Goal: Task Accomplishment & Management: Use online tool/utility

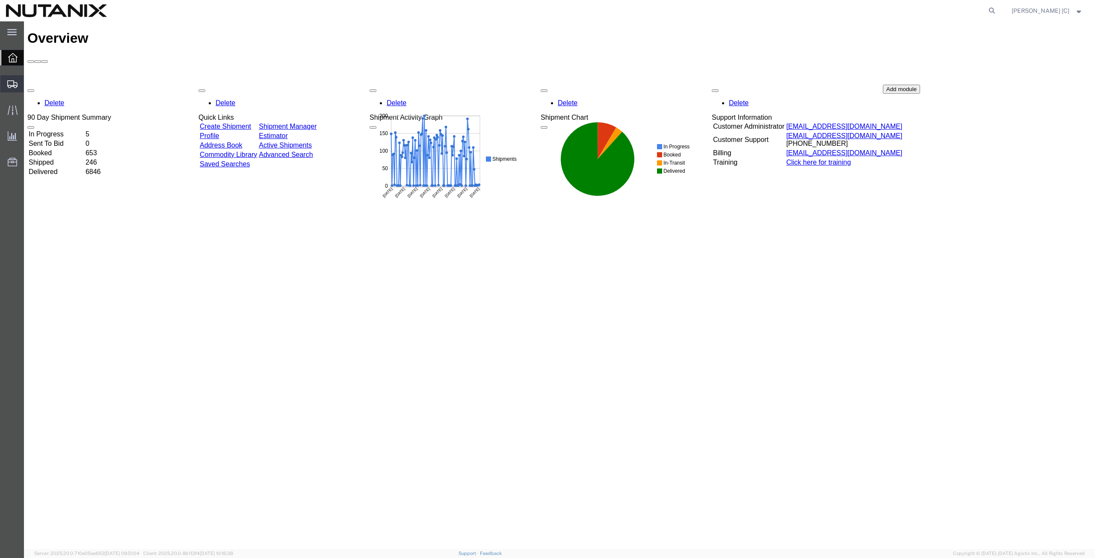
click at [0, 0] on span "Create from Template" at bounding box center [0, 0] width 0 height 0
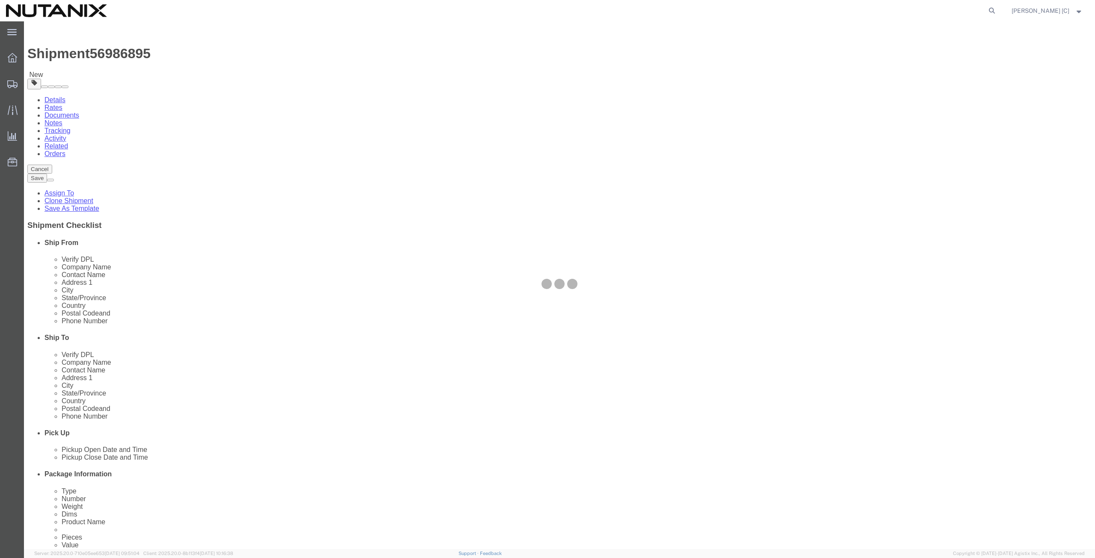
select select
select select "46554"
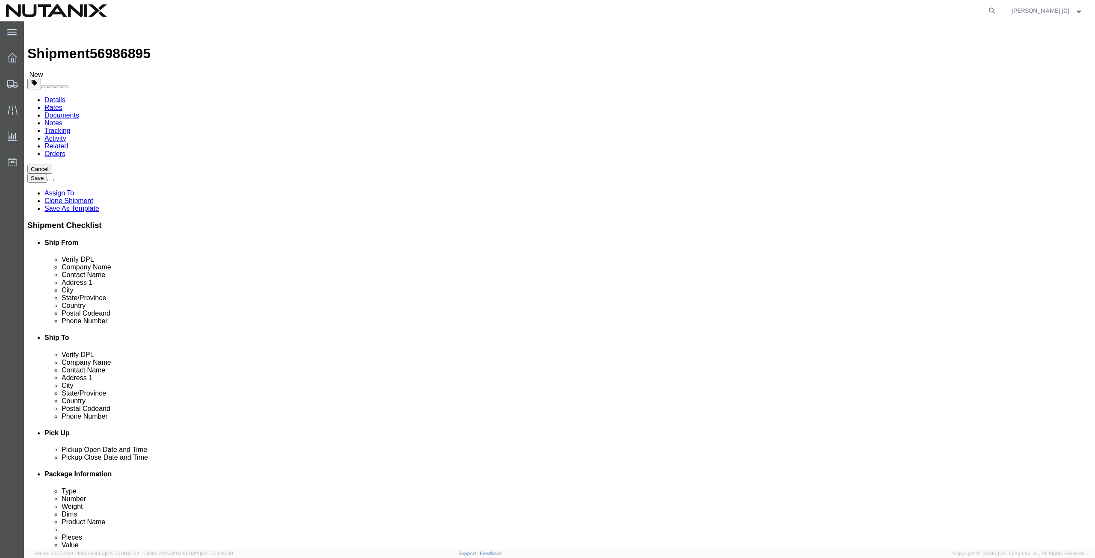
drag, startPoint x: 207, startPoint y: 161, endPoint x: 77, endPoint y: 163, distance: 130.0
click div "Company Name [PERSON_NAME]"
paste input "[PERSON_NAME]"
type input "[PERSON_NAME]"
drag, startPoint x: 206, startPoint y: 174, endPoint x: 52, endPoint y: 189, distance: 155.1
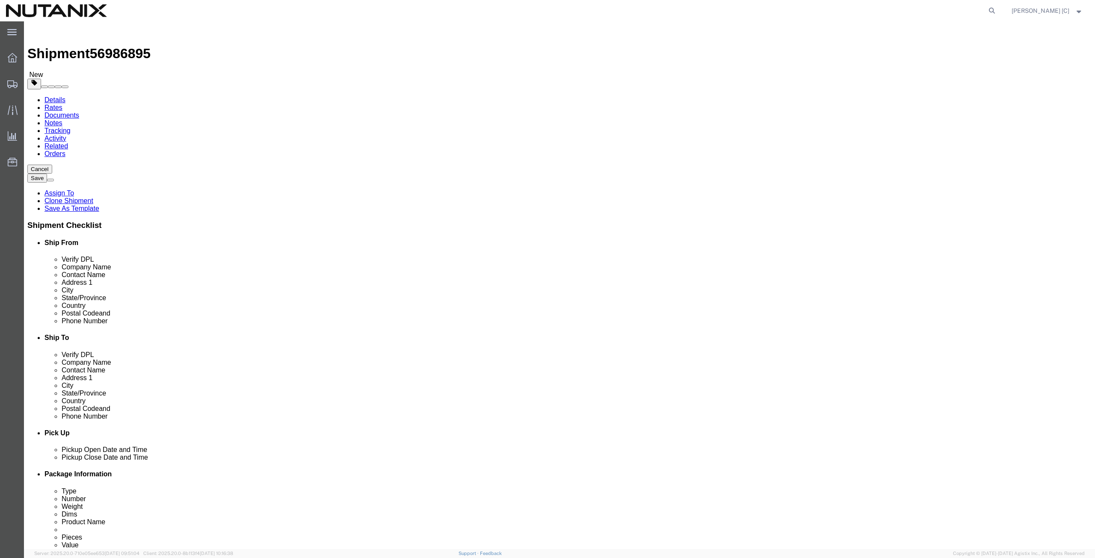
click div "Location My Profile Location [GEOGRAPHIC_DATA] - [GEOGRAPHIC_DATA] [GEOGRAPHIC_…"
paste input "[PERSON_NAME]"
type input "[PERSON_NAME]"
drag, startPoint x: 207, startPoint y: 193, endPoint x: 3, endPoint y: 208, distance: 205.3
click div "Ship From Location Location My Profile Location [GEOGRAPHIC_DATA] - [GEOGRAPHIC…"
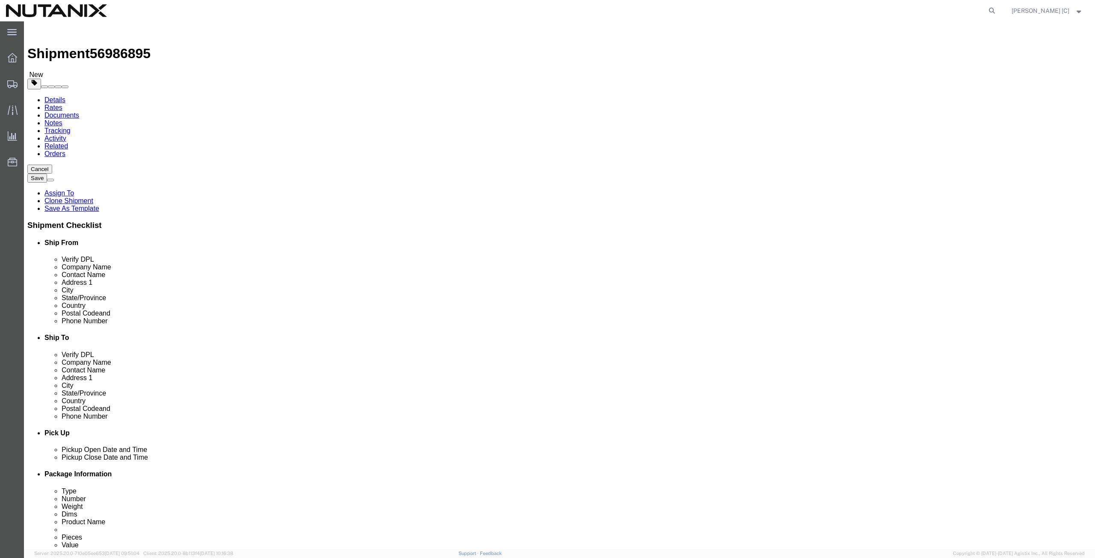
paste input "[STREET_ADDRESS][PERSON_NAME]"
type input "[STREET_ADDRESS][PERSON_NAME]"
drag, startPoint x: 195, startPoint y: 210, endPoint x: 26, endPoint y: 228, distance: 170.4
click div "Location My Profile Location [GEOGRAPHIC_DATA] - [GEOGRAPHIC_DATA] [GEOGRAPHIC_…"
drag, startPoint x: 182, startPoint y: 225, endPoint x: 130, endPoint y: 232, distance: 53.0
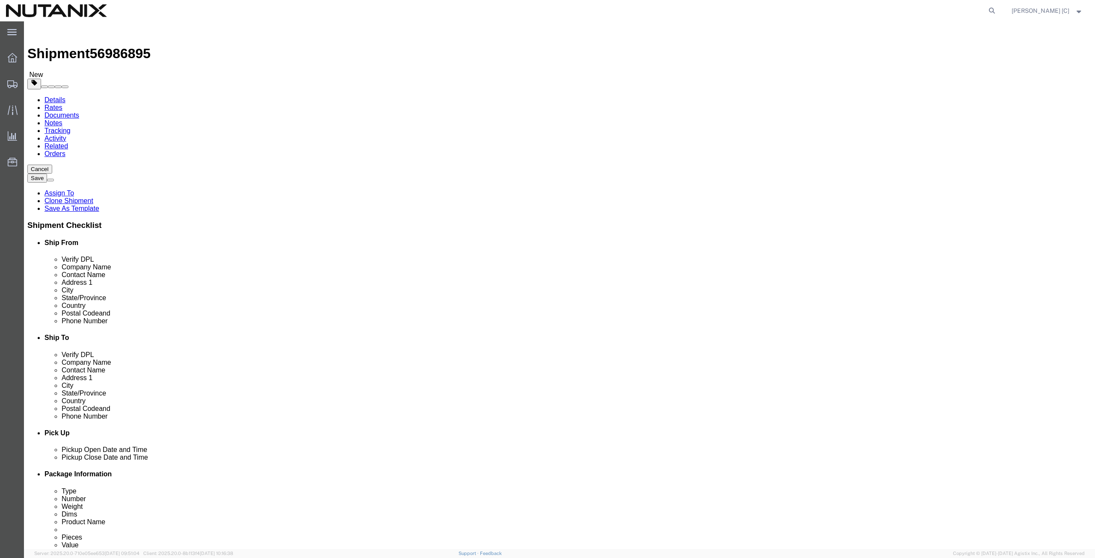
click div "City Plano"
paste input "easanton"
type input "Pleasanton"
type input "cal"
drag, startPoint x: 223, startPoint y: 291, endPoint x: 86, endPoint y: 279, distance: 138.2
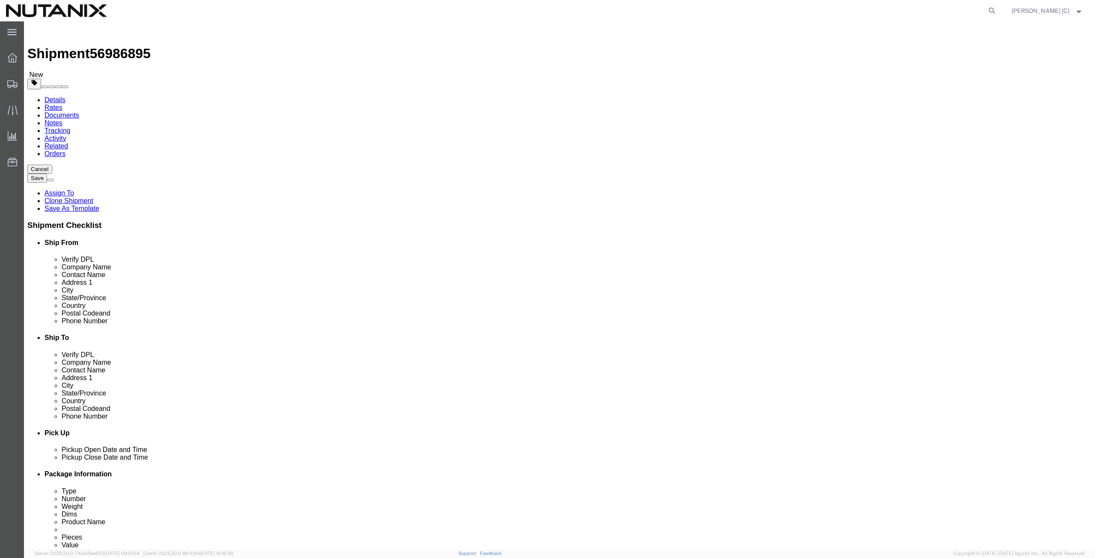
click div "Location My Profile Location [GEOGRAPHIC_DATA] - [GEOGRAPHIC_DATA] [GEOGRAPHIC_…"
drag, startPoint x: 189, startPoint y: 277, endPoint x: 120, endPoint y: 283, distance: 68.7
click div "Location My Profile Location [GEOGRAPHIC_DATA] - [GEOGRAPHIC_DATA] [GEOGRAPHIC_…"
paste input "94588"
type input "94588"
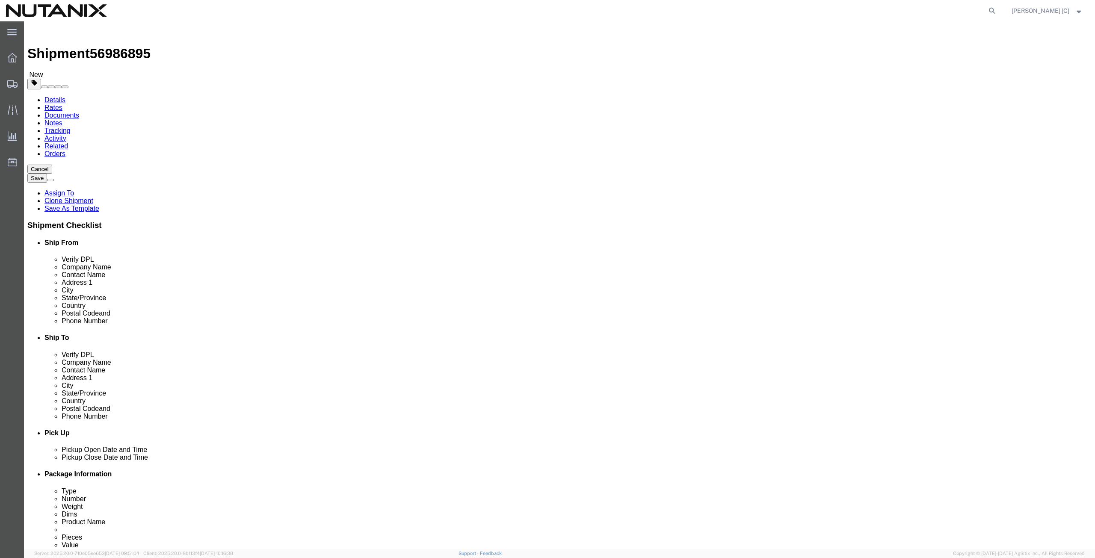
drag, startPoint x: 225, startPoint y: 288, endPoint x: 101, endPoint y: 291, distance: 123.6
click div "Phone Number [PHONE_NUMBER]"
paste input "[PHONE_NUMBER]"
type input "[PHONE_NUMBER]"
drag, startPoint x: 255, startPoint y: 308, endPoint x: 101, endPoint y: 296, distance: 154.4
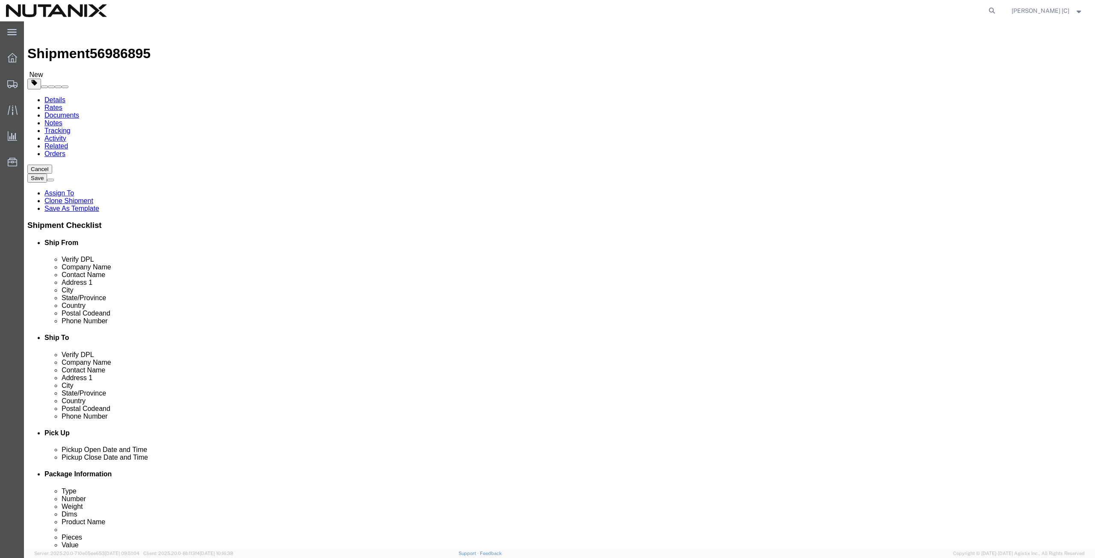
click div "Email [PERSON_NAME][EMAIL_ADDRESS][PERSON_NAME][DOMAIN_NAME]"
paste input "[PERSON_NAME].gouvei"
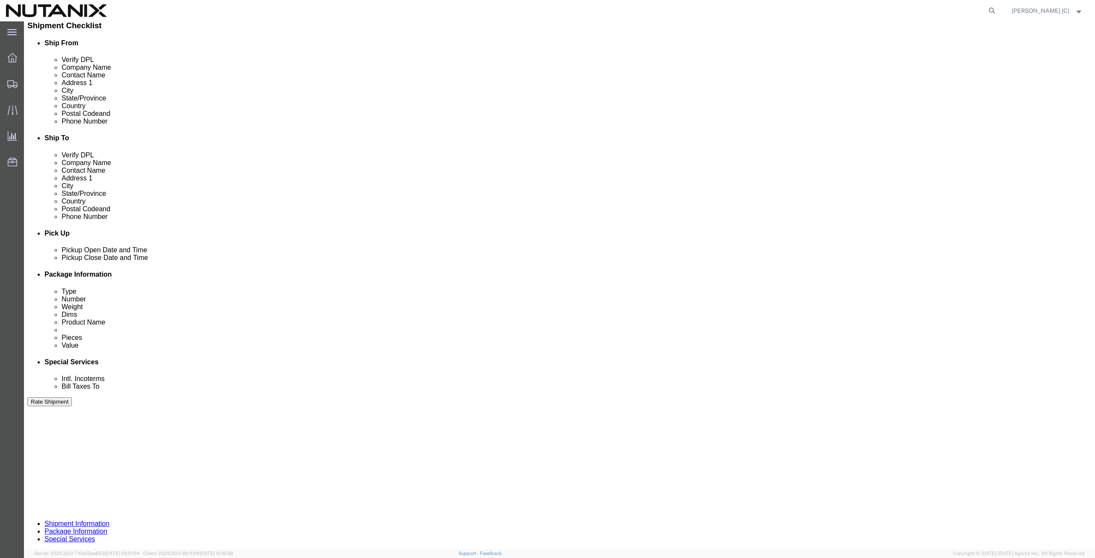
scroll to position [207, 0]
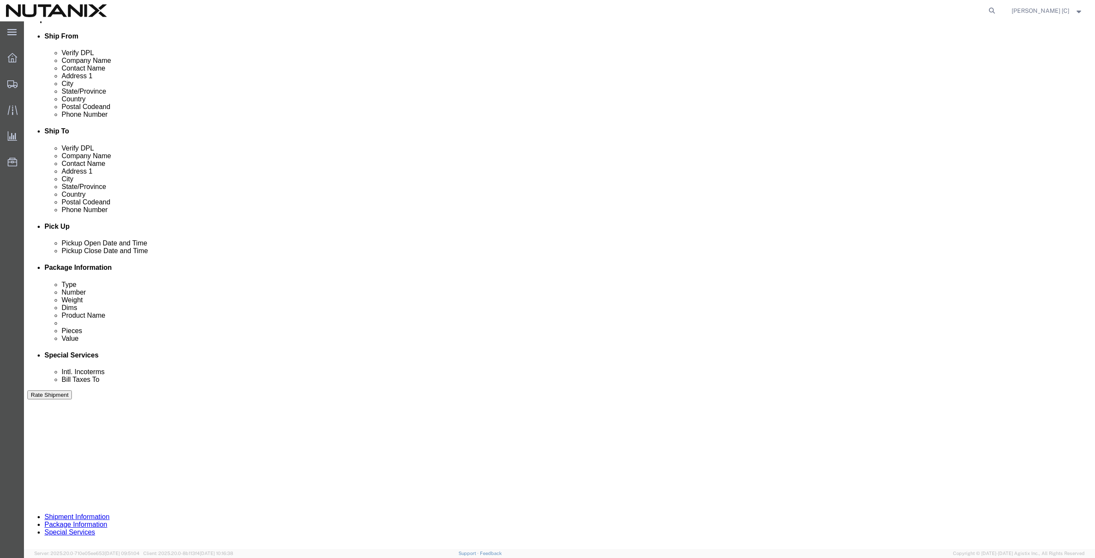
type input "[PERSON_NAME][EMAIL_ADDRESS][PERSON_NAME][DOMAIN_NAME]"
drag, startPoint x: 189, startPoint y: 320, endPoint x: -19, endPoint y: 305, distance: 207.9
click html "Shipment 56986895 New Details Rates Documents Notes Tracking Activity Related O…"
type input "79101"
click button "Continue"
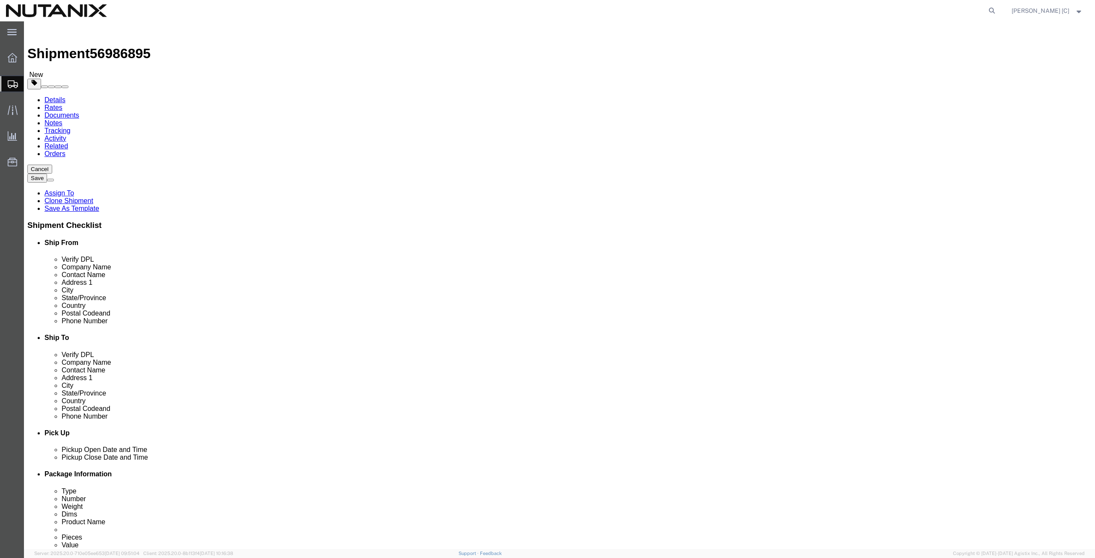
click div "1 x Your Packaging Package Type Select Envelope Large Box Medium Box PAK Rack S…"
click dd "1.00 Each"
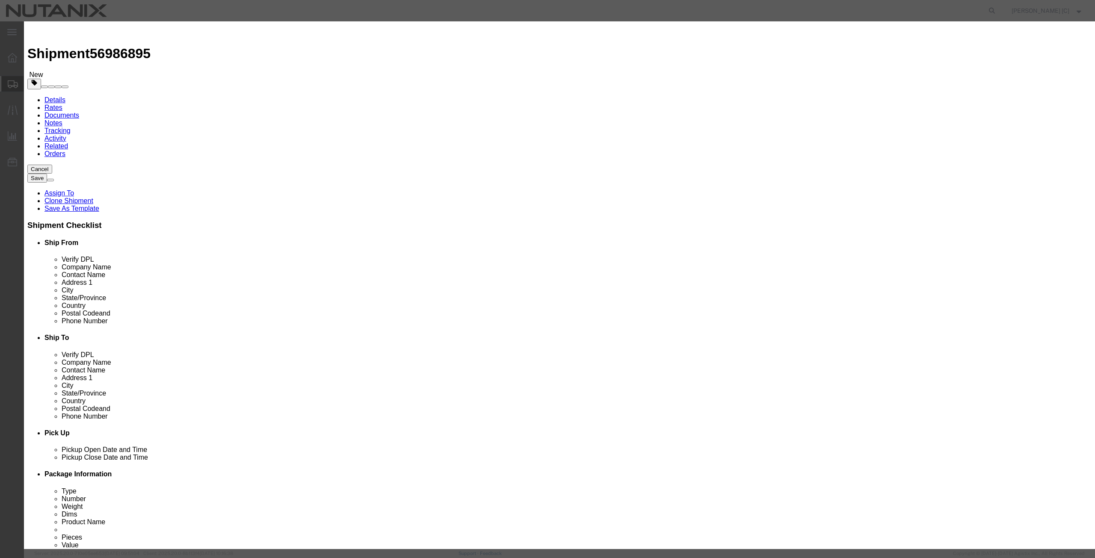
drag, startPoint x: 440, startPoint y: 67, endPoint x: 307, endPoint y: 74, distance: 134.0
click div "Product Name Mac Book Pro Pieces 1.00 Select Bag Barrels 100Board Feet Bottle B…"
drag, startPoint x: 433, startPoint y: 66, endPoint x: 310, endPoint y: 89, distance: 124.9
click div "Product Name Lenovo laptop Lenovo Pieces 1.00 Select Bag Barrels 100Board Feet …"
type input "Lenovo laptop"
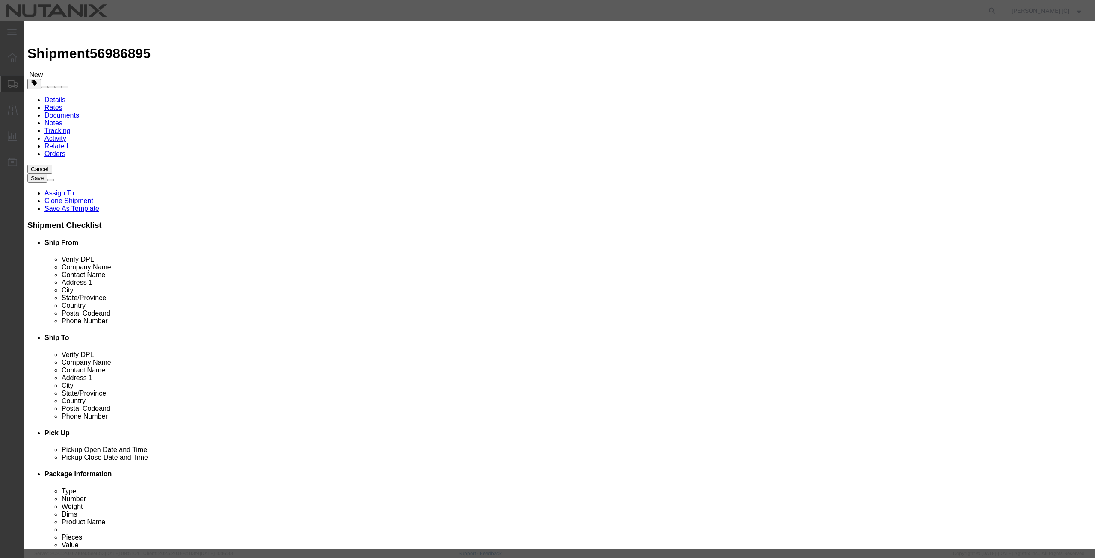
drag, startPoint x: 671, startPoint y: 66, endPoint x: 404, endPoint y: 118, distance: 272.3
click div "Product Name Lenovo laptop Lenovo Pieces 1.00 Select Bag Barrels 100Board Feet …"
paste textarea "Lenovo laptop"
type textarea "Lenovo laptop"
click div "Product Name Lenovo laptop Lenovo Pieces 1.00 Select Bag Barrels 100Board Feet …"
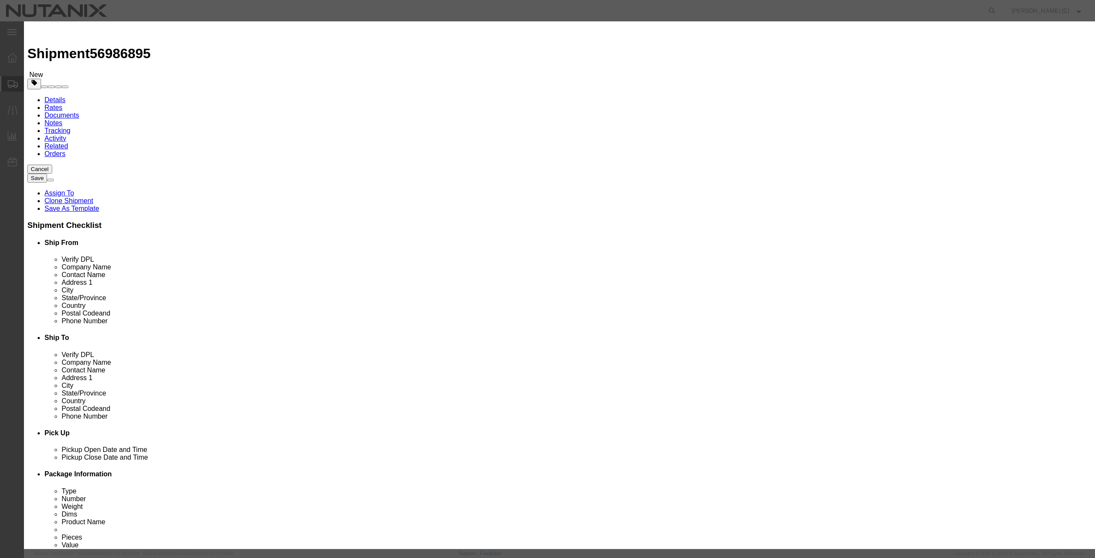
type input "1000"
click button "Save & Close"
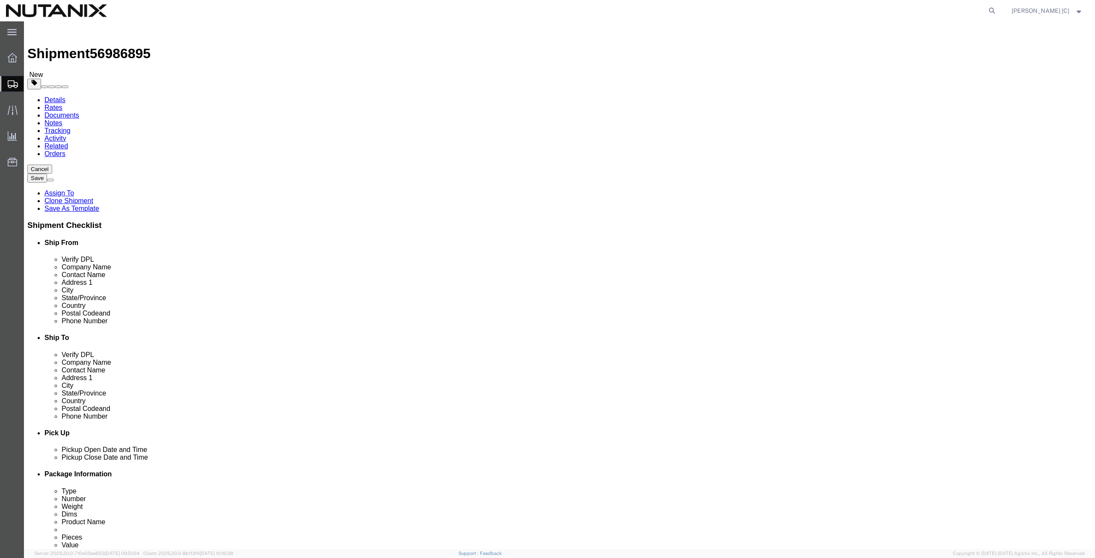
click button "Continue"
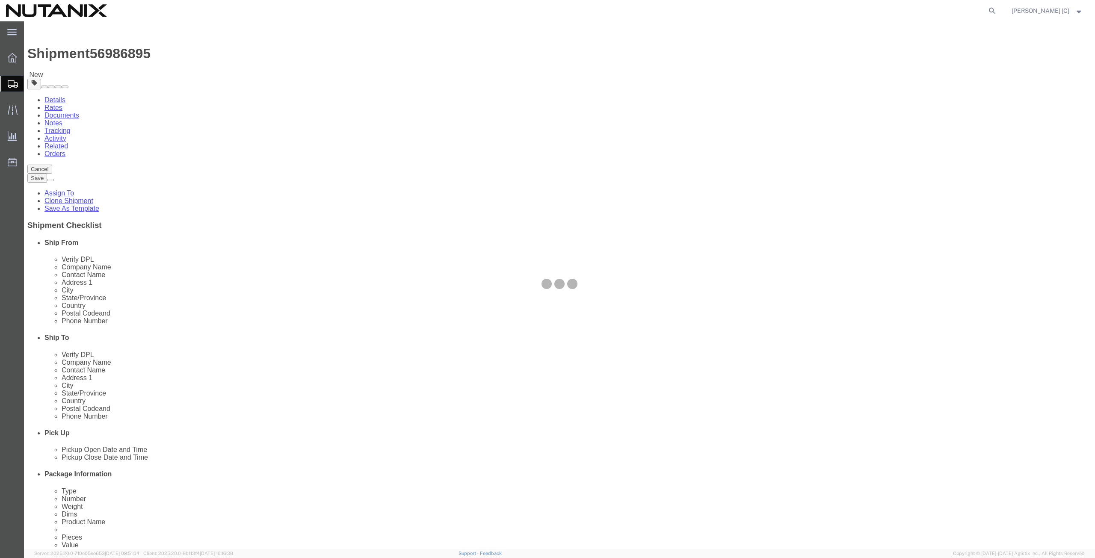
select select
select select "COSTCENTER"
select select "48694"
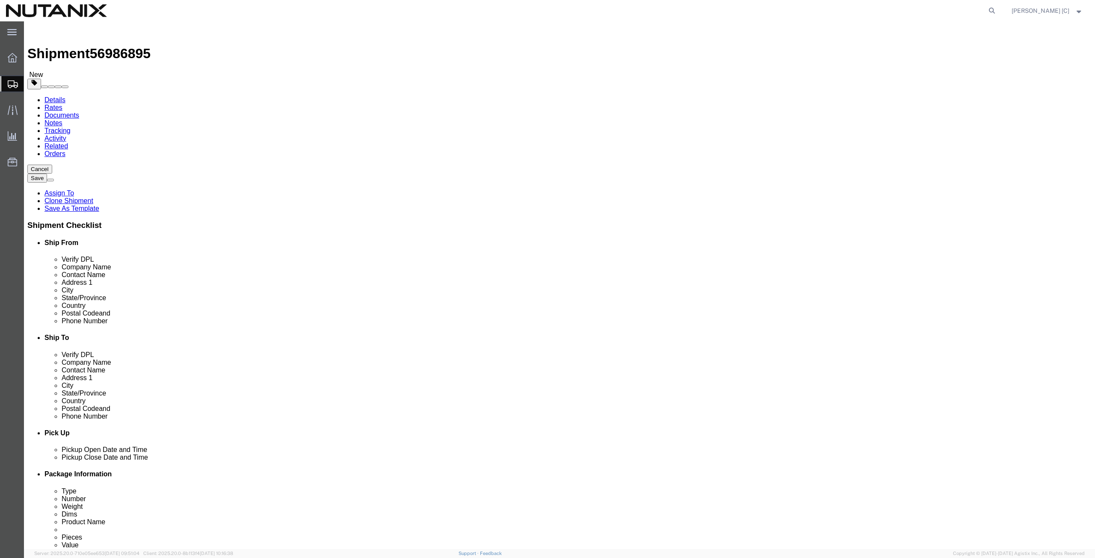
scroll to position [297, 0]
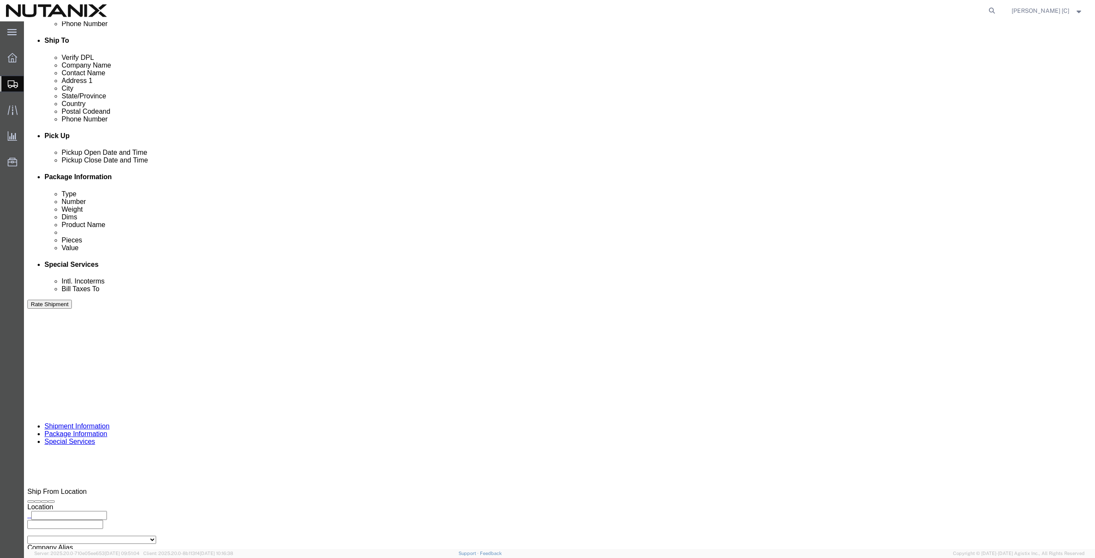
click button "Rate Shipment"
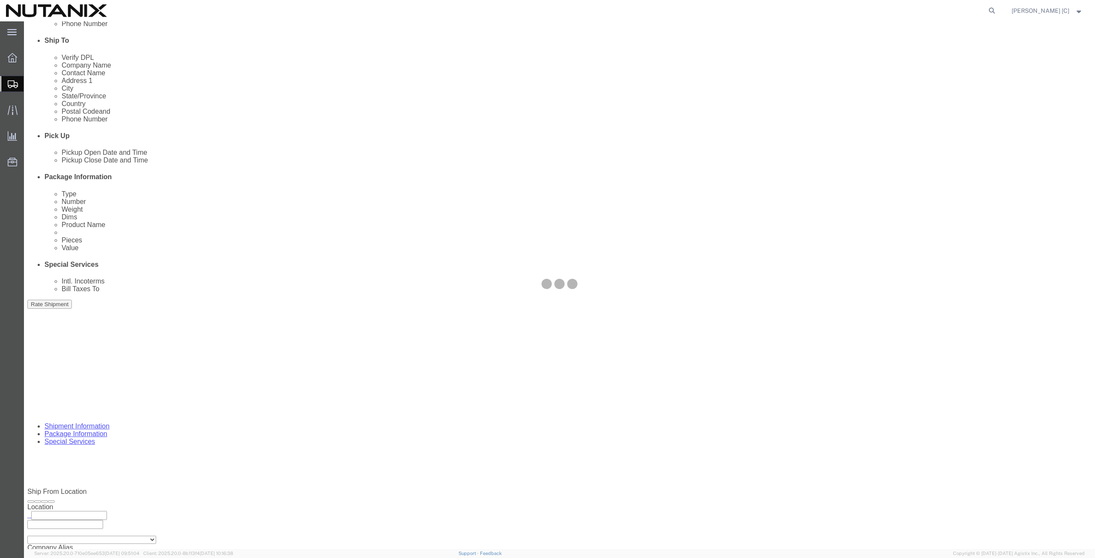
scroll to position [0, 0]
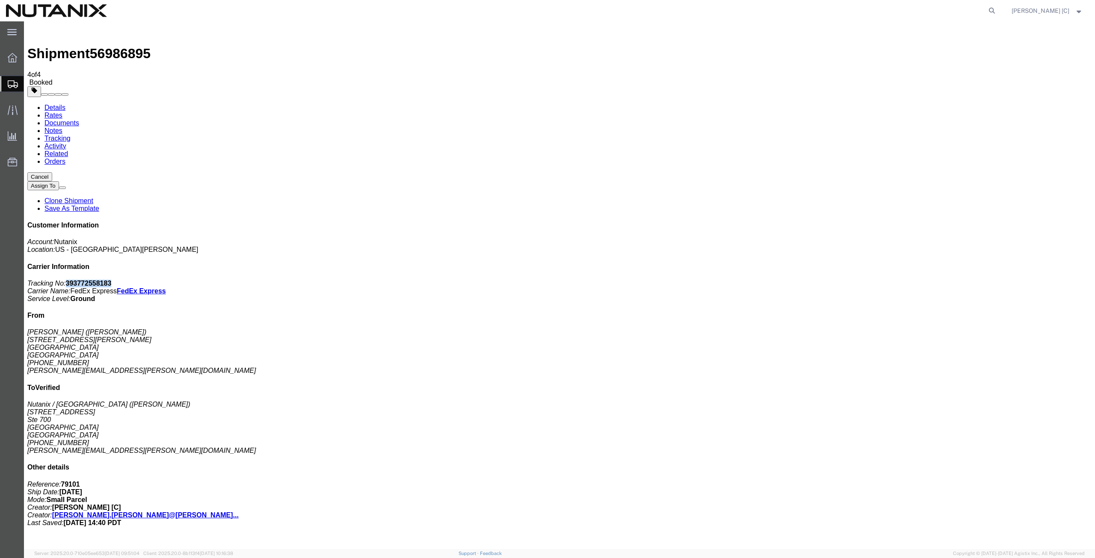
drag, startPoint x: 1020, startPoint y: 131, endPoint x: 976, endPoint y: 127, distance: 44.2
click at [976, 280] on p "Tracking No: 393772558183 Carrier Name: FedEx Express FedEx Express Service Lev…" at bounding box center [559, 291] width 1064 height 23
copy b "393772558183"
click at [93, 197] on link "Clone Shipment" at bounding box center [68, 200] width 49 height 7
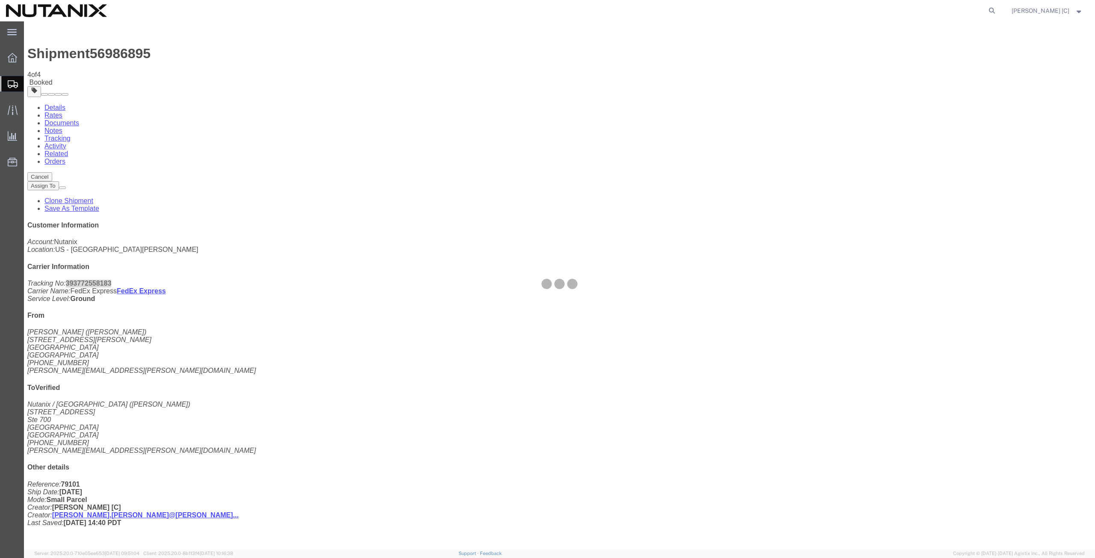
select select "46554"
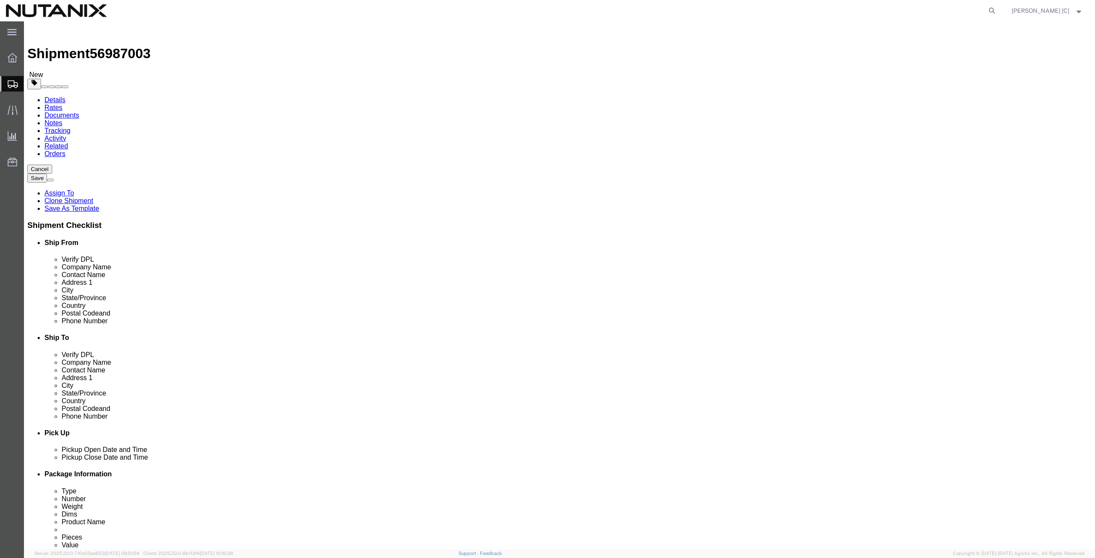
drag, startPoint x: 214, startPoint y: 162, endPoint x: 38, endPoint y: 155, distance: 176.3
click div "Company Name [PERSON_NAME]"
paste input "[PERSON_NAME]"
type input "[PERSON_NAME]"
drag, startPoint x: 217, startPoint y: 178, endPoint x: 62, endPoint y: 173, distance: 154.9
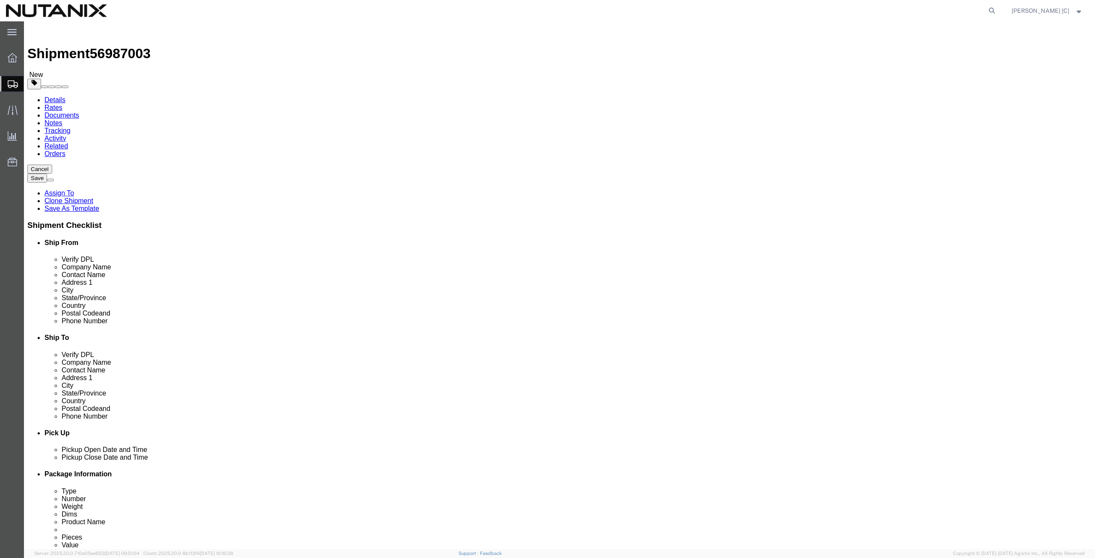
click div "Contact Name [PERSON_NAME]"
paste input "[PERSON_NAME]"
type input "[PERSON_NAME]"
drag, startPoint x: 214, startPoint y: 190, endPoint x: 140, endPoint y: 198, distance: 73.9
click div "Address [STREET_ADDRESS][PERSON_NAME]"
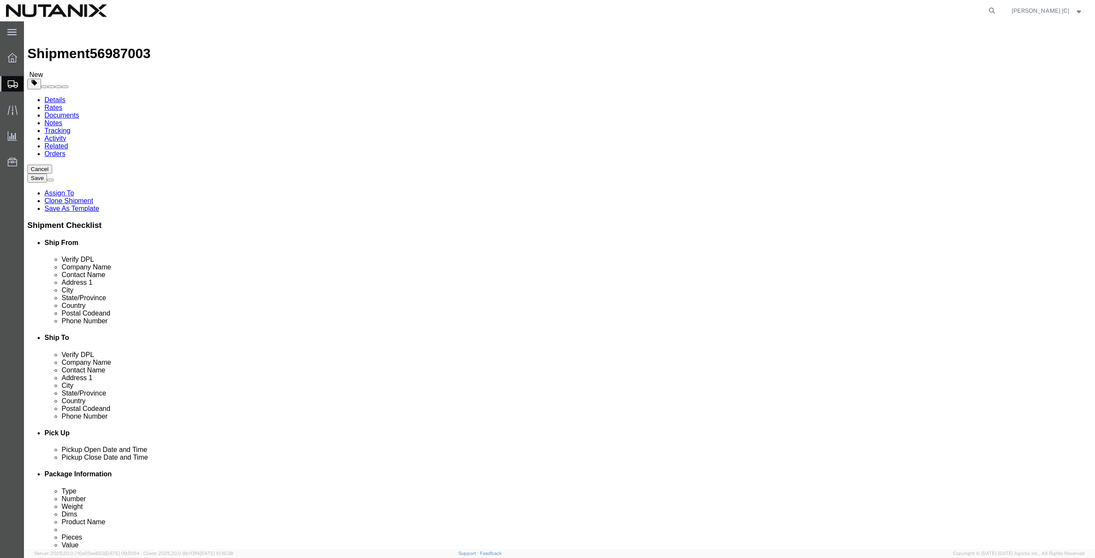
paste input "[STREET_ADDRESS]"
type input "[STREET_ADDRESS]"
drag, startPoint x: 202, startPoint y: 226, endPoint x: 83, endPoint y: 221, distance: 119.0
click div "City [GEOGRAPHIC_DATA]"
paste input "[GEOGRAPHIC_DATA]"
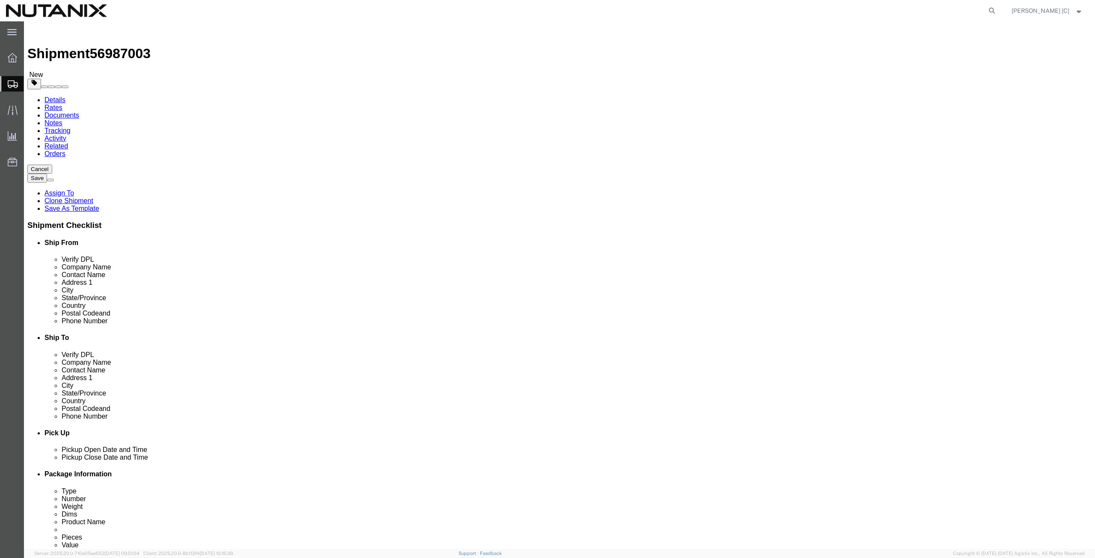
type input "[GEOGRAPHIC_DATA]"
click div "City [GEOGRAPHIC_DATA] [GEOGRAPHIC_DATA] - [GEOGRAPHIC_DATA] - ([DEMOGRAPHIC_DA…"
type input "wash"
select select "WA"
drag, startPoint x: 195, startPoint y: 274, endPoint x: 108, endPoint y: 263, distance: 87.6
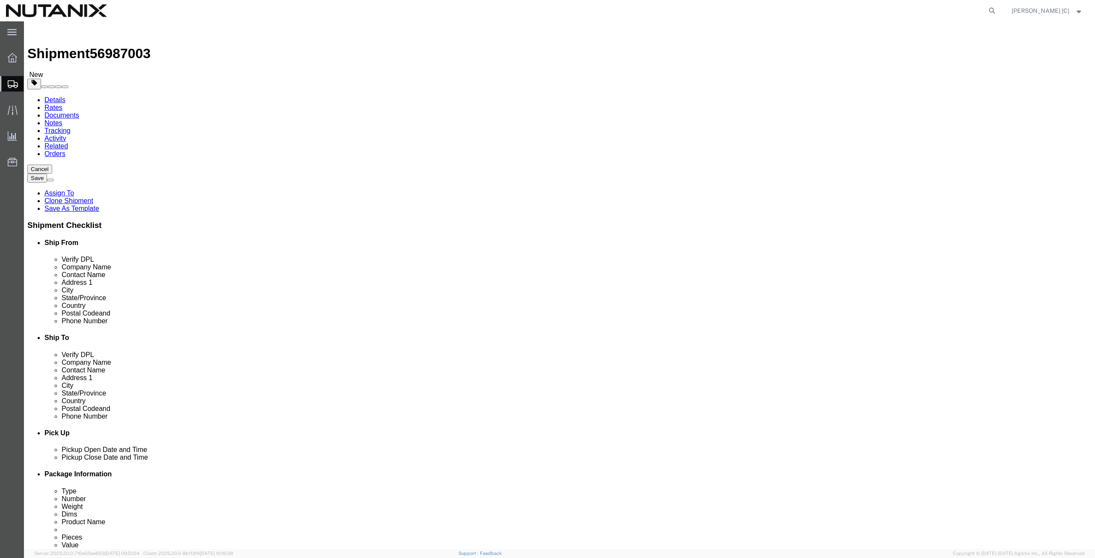
click div "Location Select Select My Profile Location [GEOGRAPHIC_DATA] - [GEOGRAPHIC_DATA…"
paste input "8122"
type input "98122"
drag, startPoint x: 223, startPoint y: 287, endPoint x: 35, endPoint y: 288, distance: 188.6
click div "Phone Number [PHONE_NUMBER]"
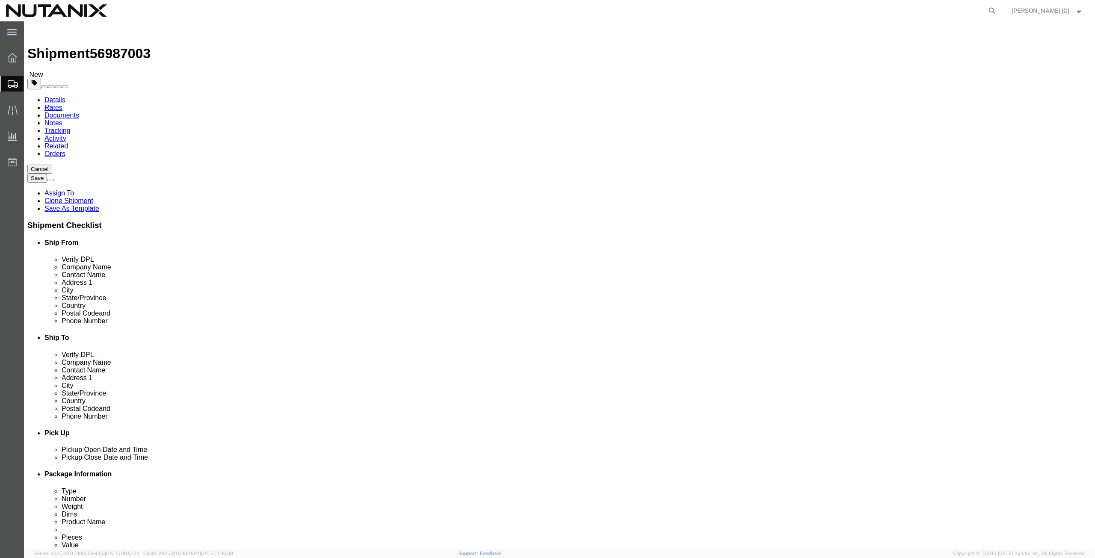
paste input "512) 4317115"
type input "[PHONE_NUMBER]"
drag, startPoint x: 257, startPoint y: 308, endPoint x: 104, endPoint y: 314, distance: 152.8
click div "Location Select Select My Profile Location [GEOGRAPHIC_DATA] - [GEOGRAPHIC_DATA…"
paste input "[PERSON_NAME].[PERSON_NAME]"
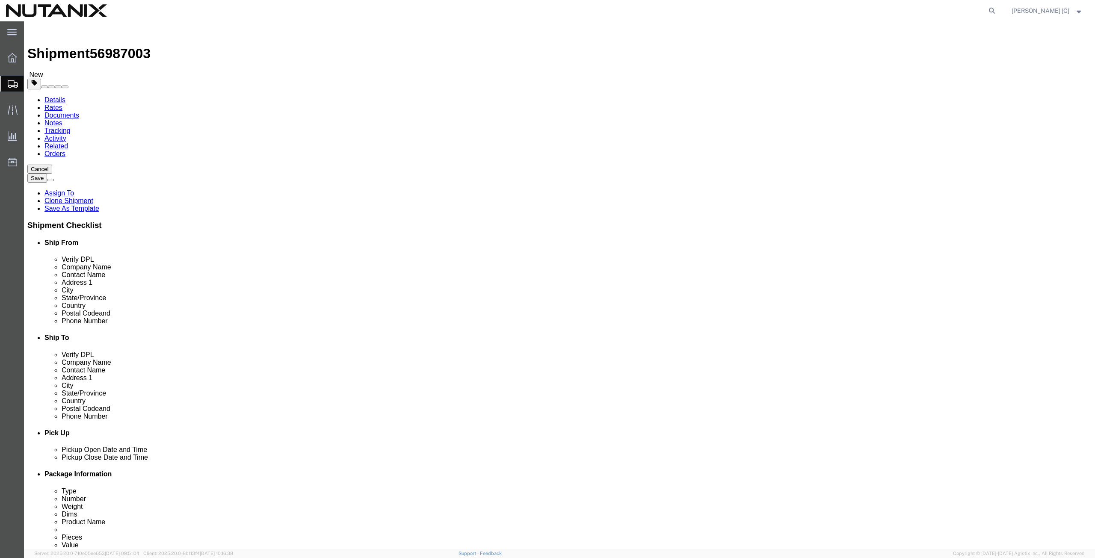
type input "[PERSON_NAME][EMAIL_ADDRESS][PERSON_NAME][DOMAIN_NAME]"
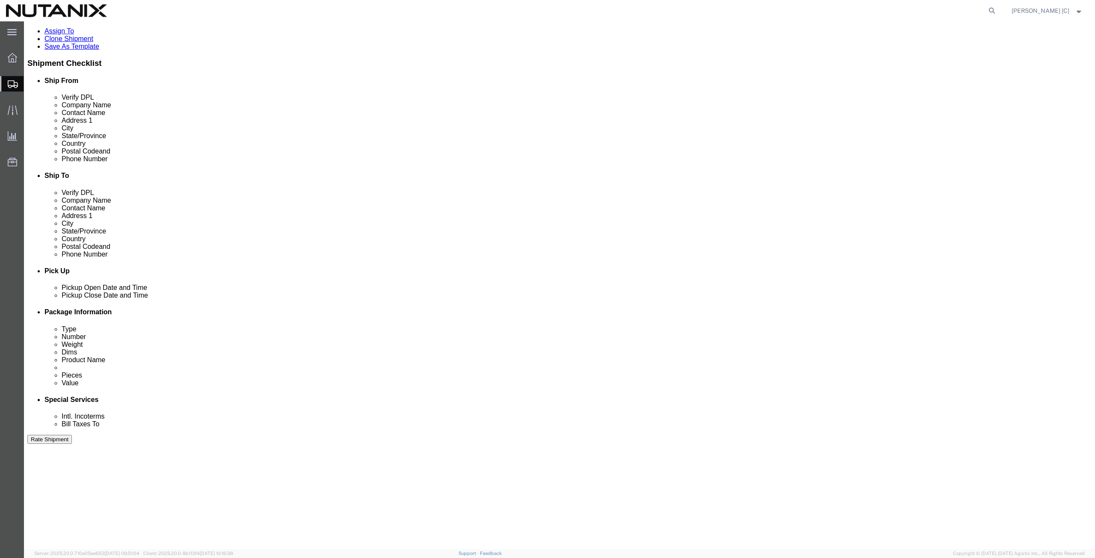
scroll to position [207, 0]
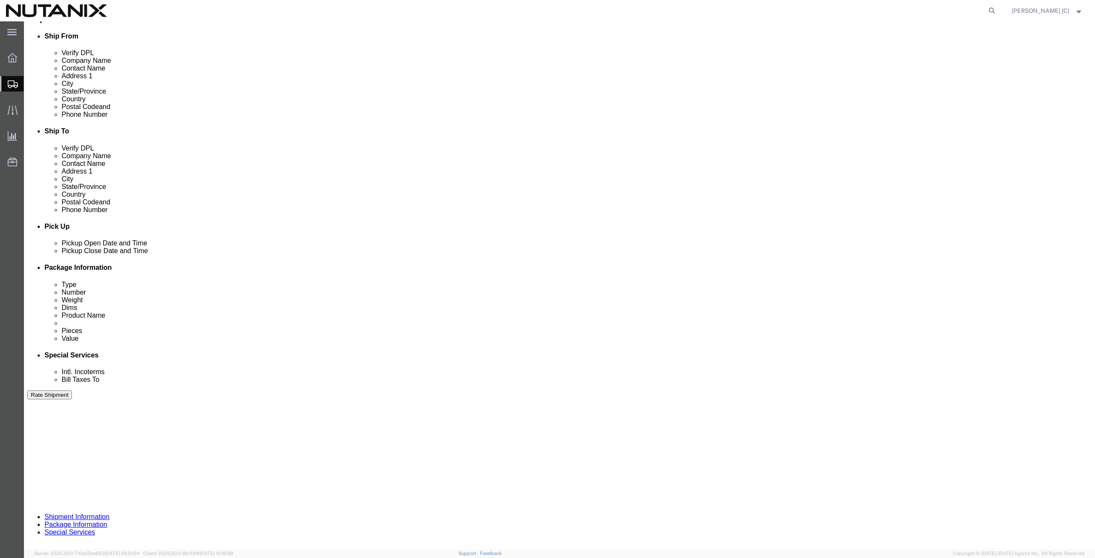
click button "Continue"
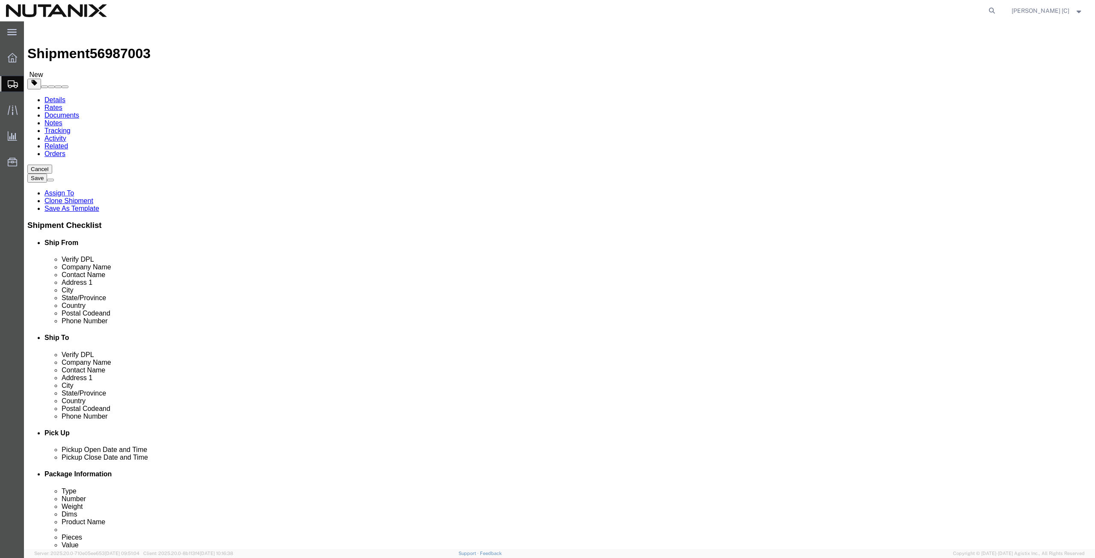
click icon
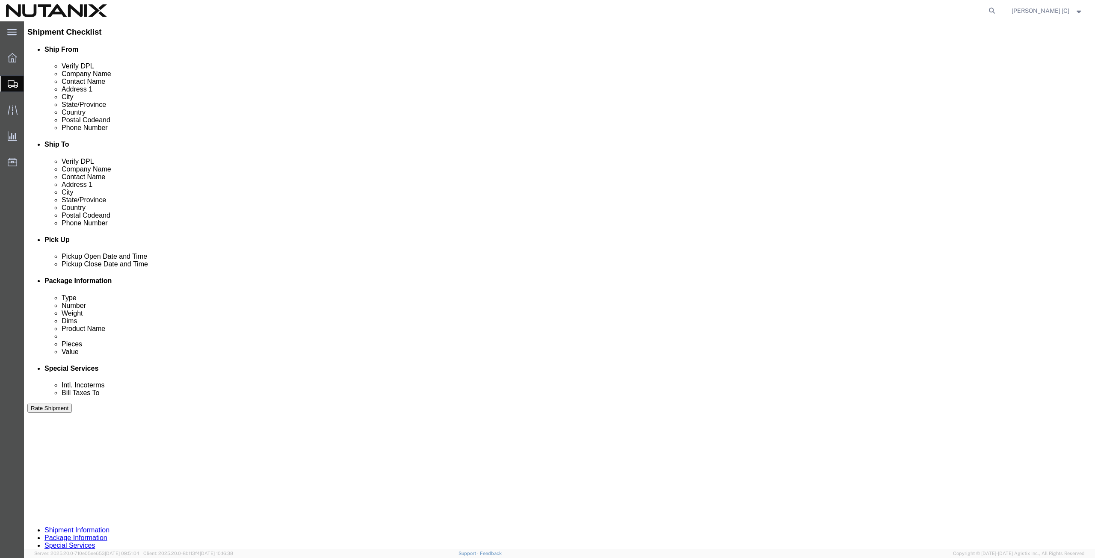
scroll to position [207, 0]
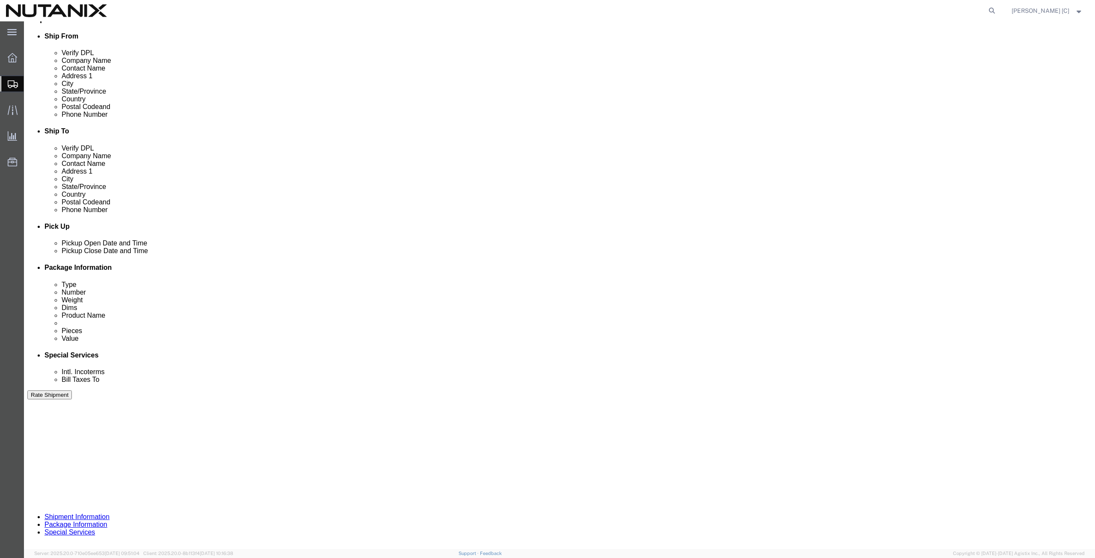
click button "Continue"
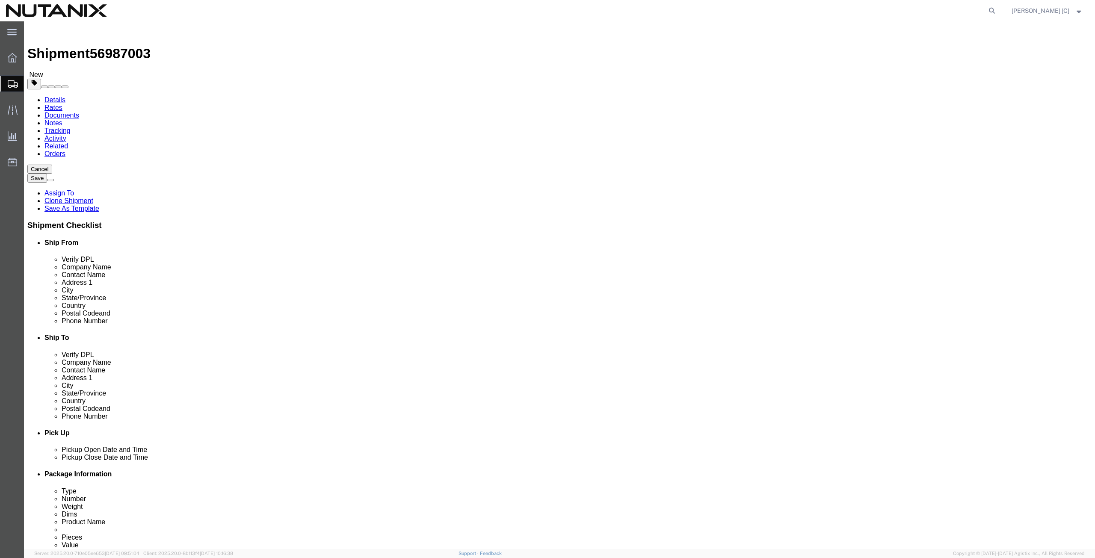
click button "Continue"
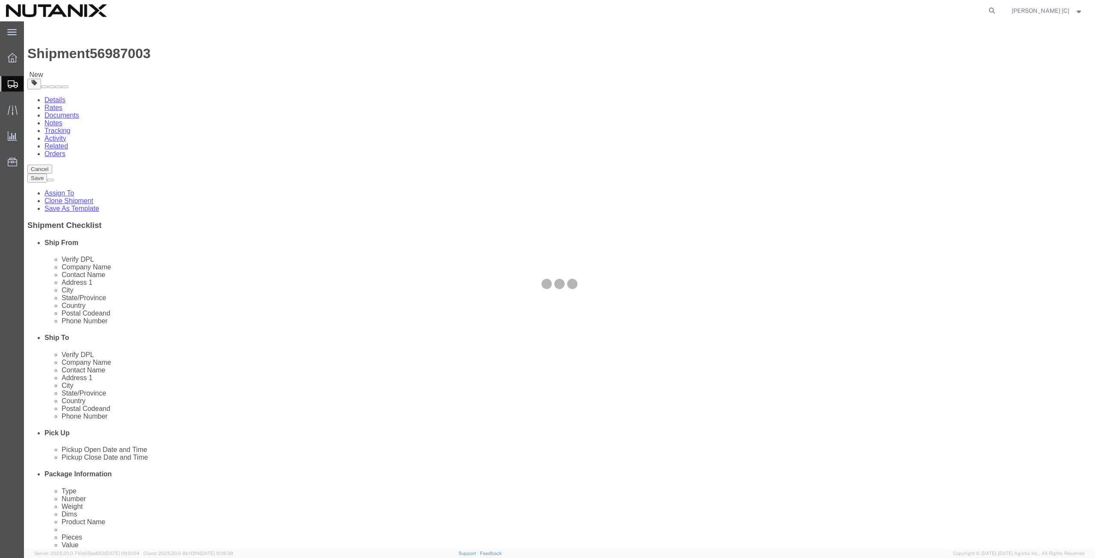
select select
select select "COSTCENTER"
select select "48694"
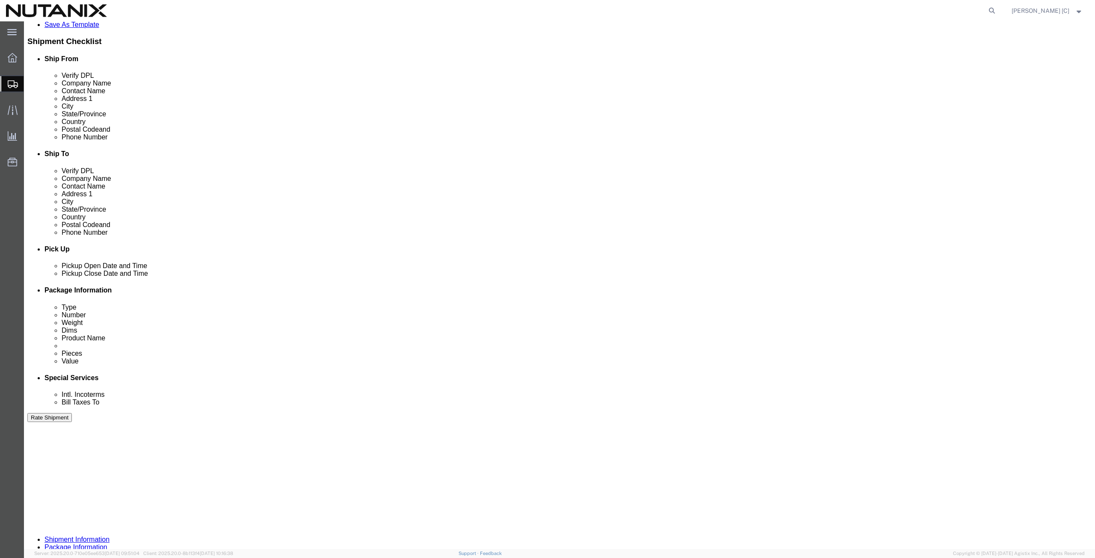
scroll to position [297, 0]
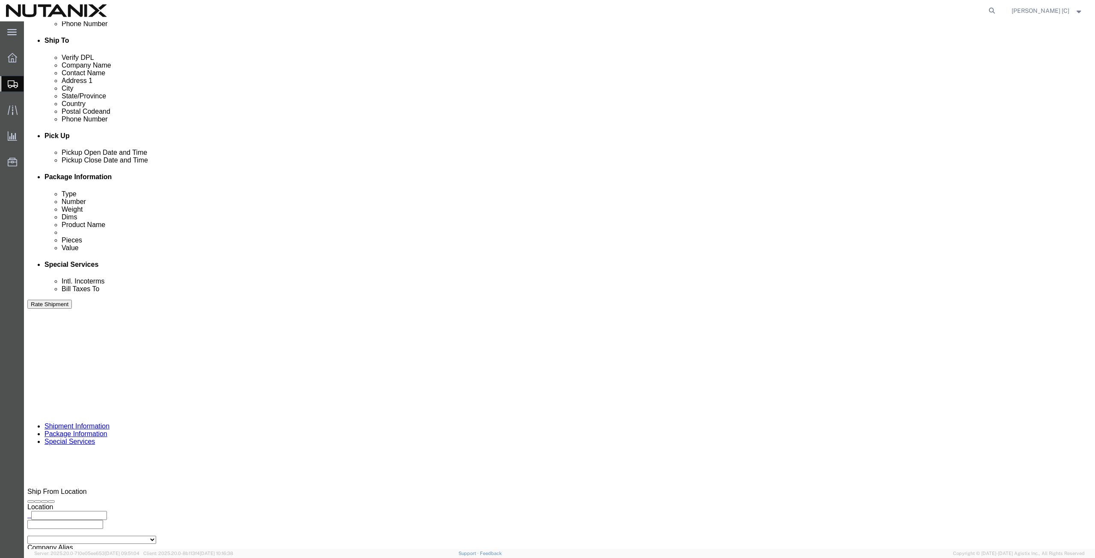
click button "Rate Shipment"
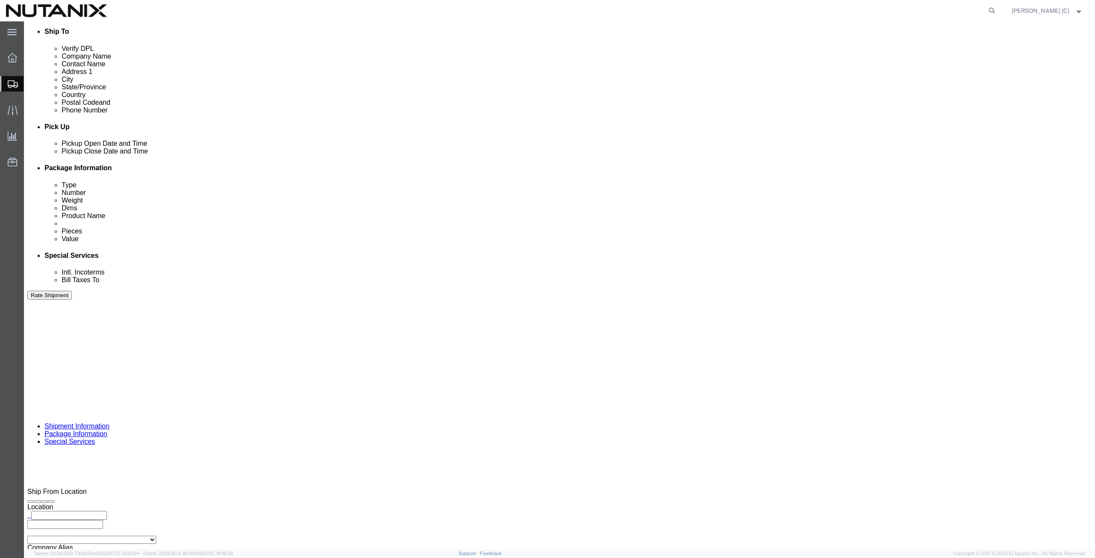
click button "Rate Shipment"
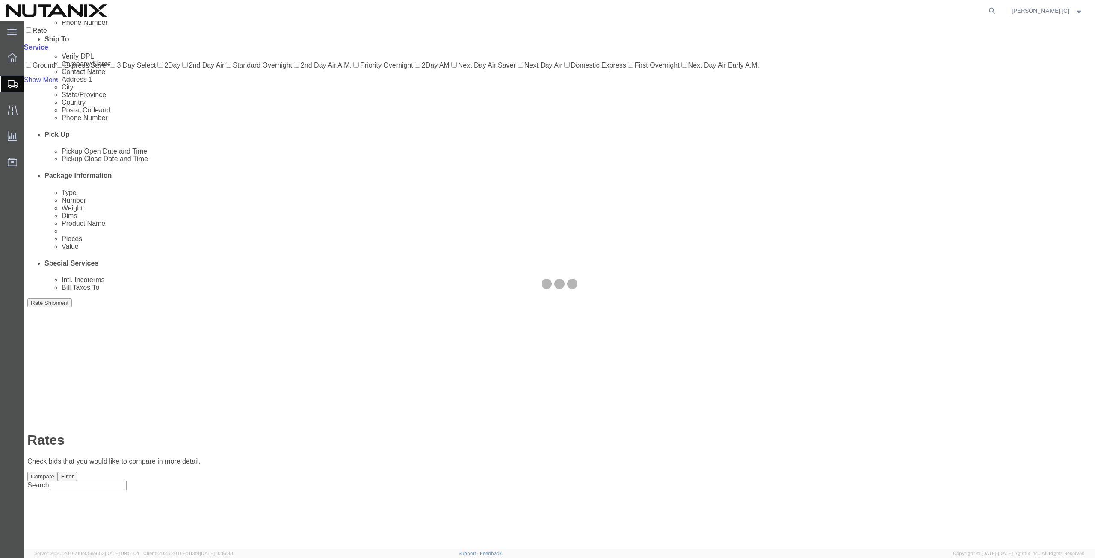
scroll to position [0, 0]
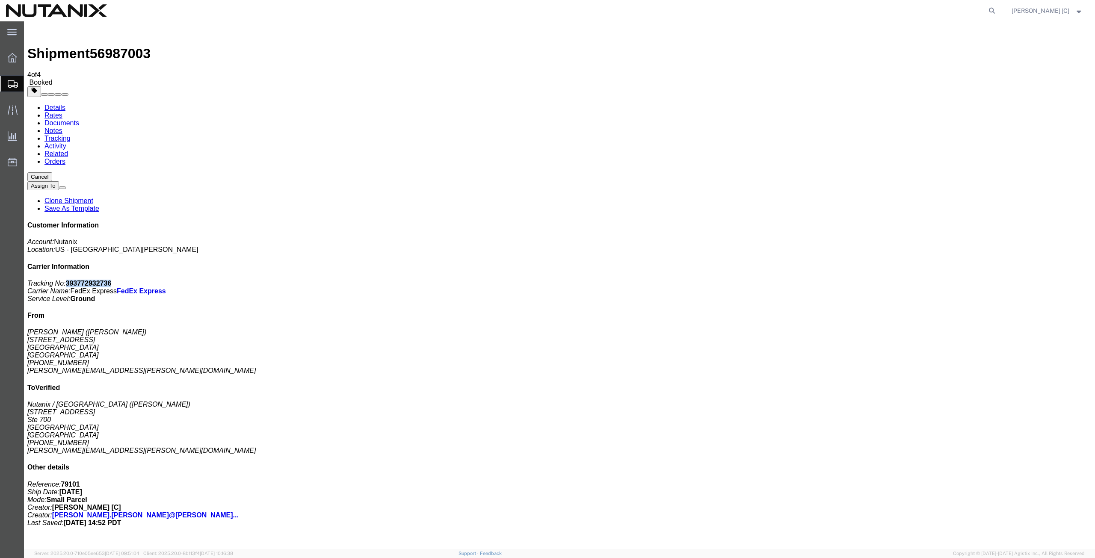
drag, startPoint x: 1016, startPoint y: 133, endPoint x: 976, endPoint y: 136, distance: 40.7
click at [976, 280] on p "Tracking No: 393772932736 Carrier Name: FedEx Express FedEx Express Service Lev…" at bounding box center [559, 291] width 1064 height 23
copy b "393772932736"
click at [997, 6] on icon at bounding box center [992, 11] width 12 height 12
click at [740, 13] on input "search" at bounding box center [856, 10] width 260 height 21
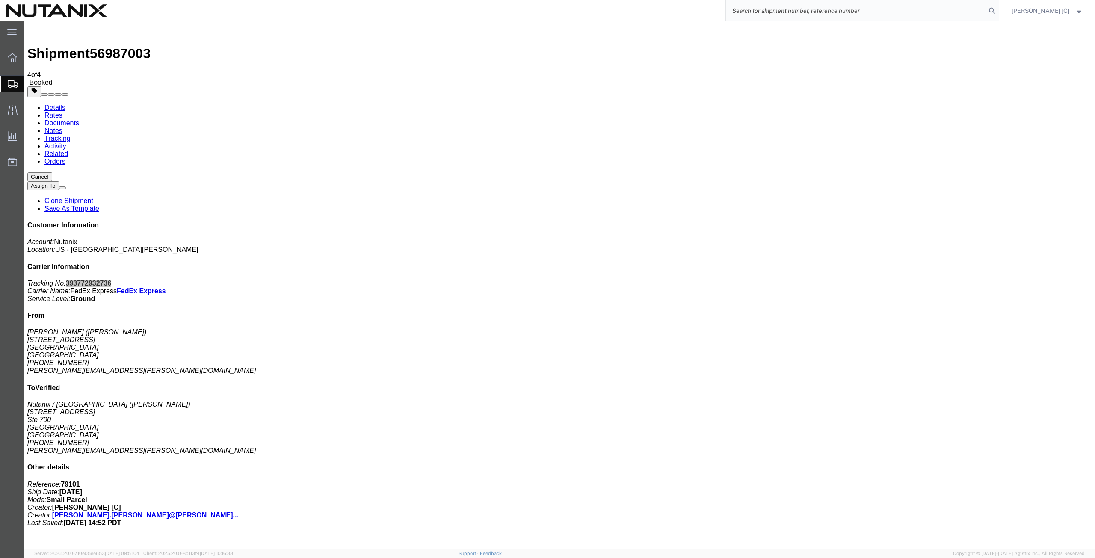
paste input "393517706815"
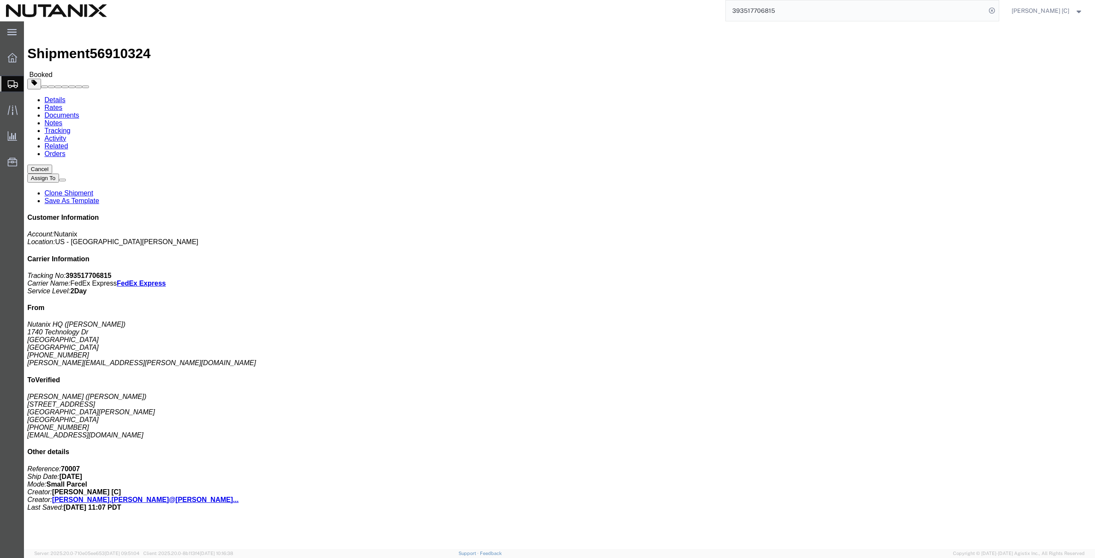
click link "Tracking"
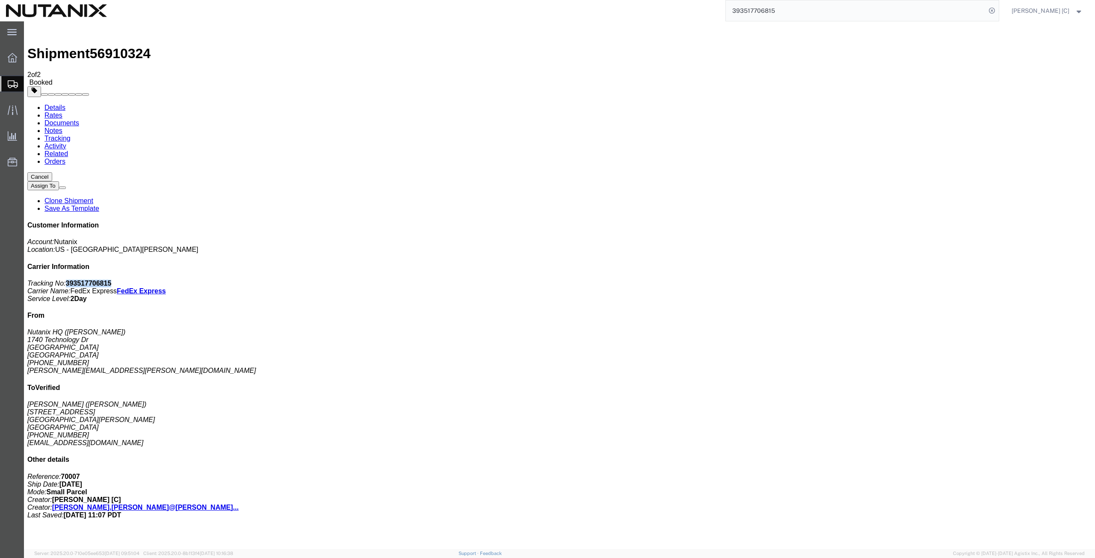
drag, startPoint x: 1015, startPoint y: 133, endPoint x: 974, endPoint y: 129, distance: 40.8
click at [974, 280] on p "Tracking No: 393517706815 Carrier Name: FedEx Express FedEx Express Service Lev…" at bounding box center [559, 291] width 1064 height 23
copy b "393517706815"
click at [79, 119] on link "Documents" at bounding box center [61, 122] width 35 height 7
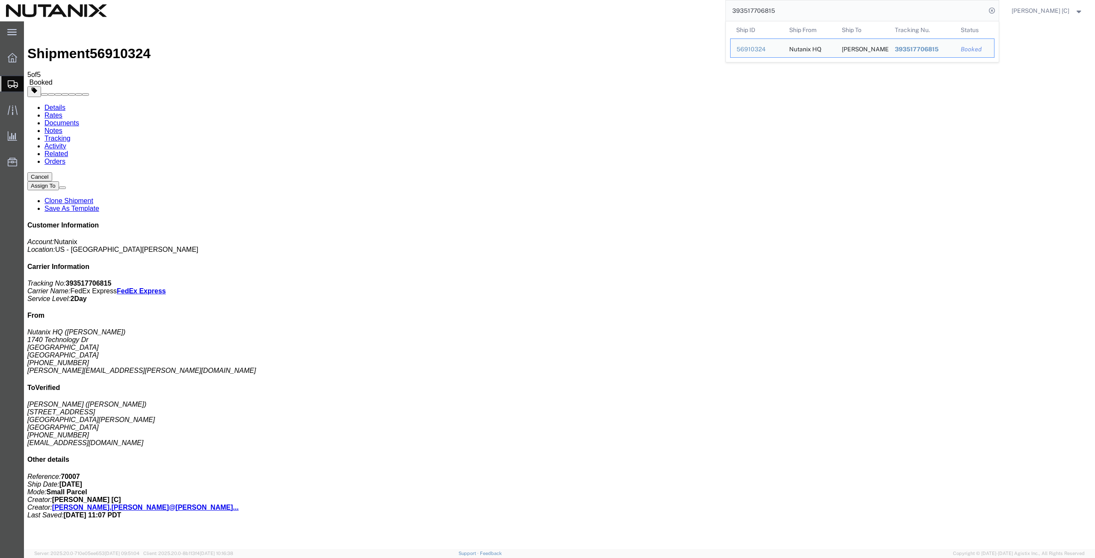
paste input "797635481784"
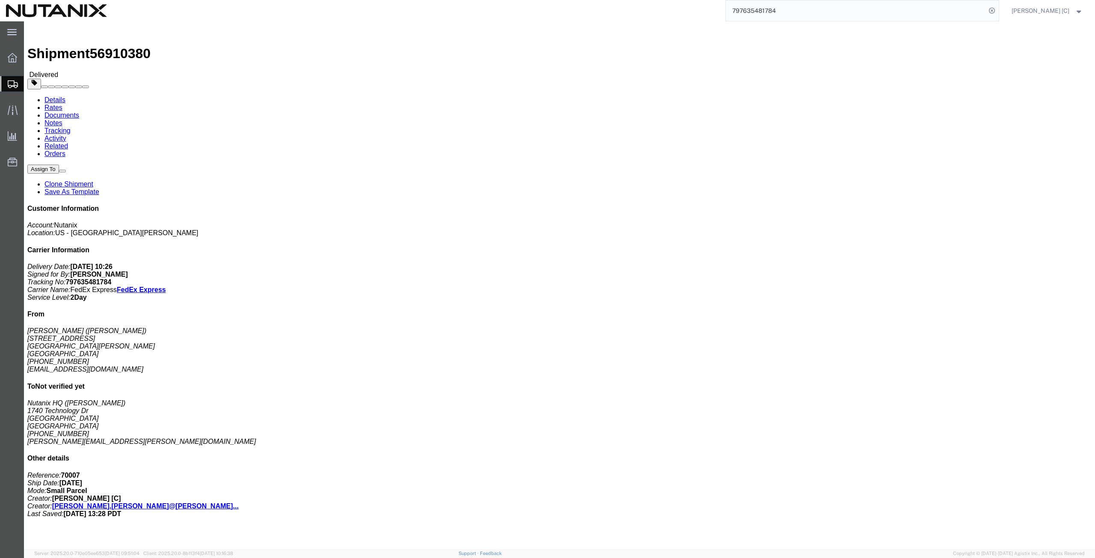
click link "Tracking"
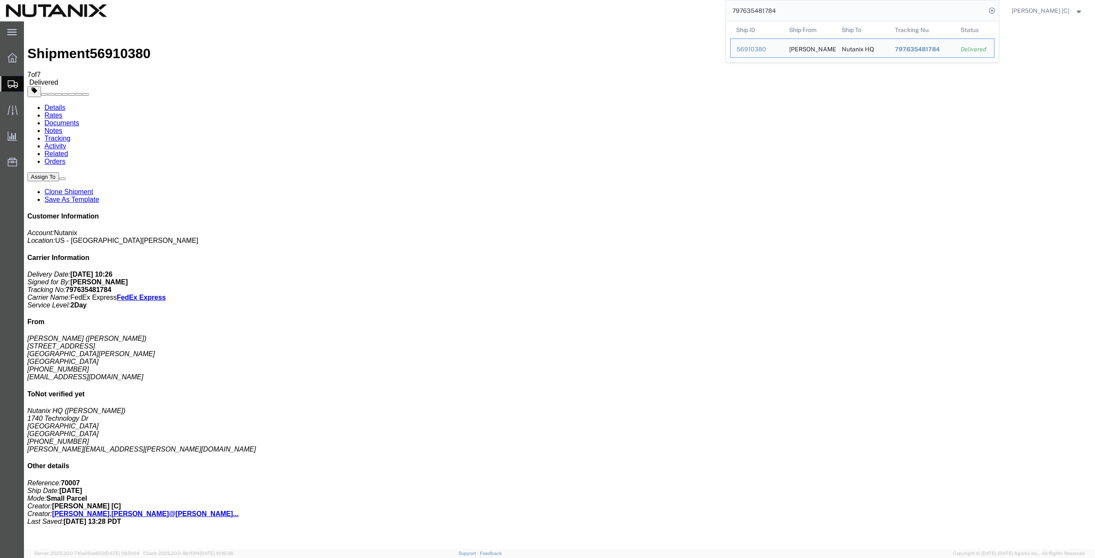
drag, startPoint x: 788, startPoint y: 12, endPoint x: 689, endPoint y: 15, distance: 98.8
click at [689, 15] on div "797635481784 Ship ID Ship From Ship To Tracking Nu. Status Ship ID 56910380 Shi…" at bounding box center [556, 10] width 886 height 21
paste input "[DATE] [PERSON_NAME] HQ [DATE] [DATE] FedEx 2Day 393517706815 797635481784 [PER…"
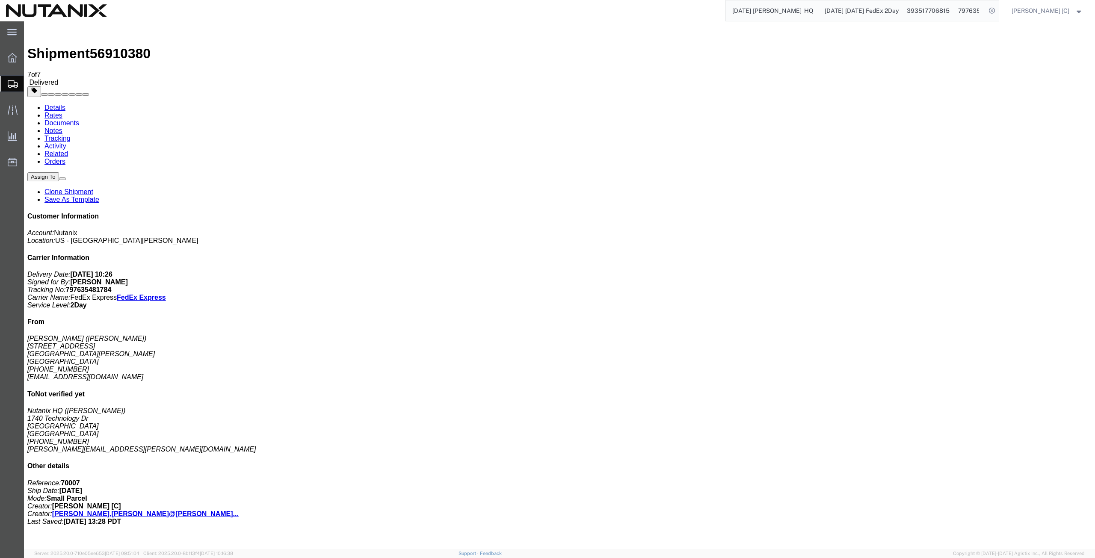
scroll to position [0, 754]
click at [741, 11] on input "[DATE] [PERSON_NAME] HQ [DATE] [DATE] FedEx 2Day 393517706815 797635481784 [PER…" at bounding box center [856, 10] width 260 height 21
click at [996, 11] on icon at bounding box center [992, 11] width 12 height 12
type input "[DATE] [PERSON_NAME] HQ [DATE] [DATE] FedEx 2Day 393517706815 797635481784 [PER…"
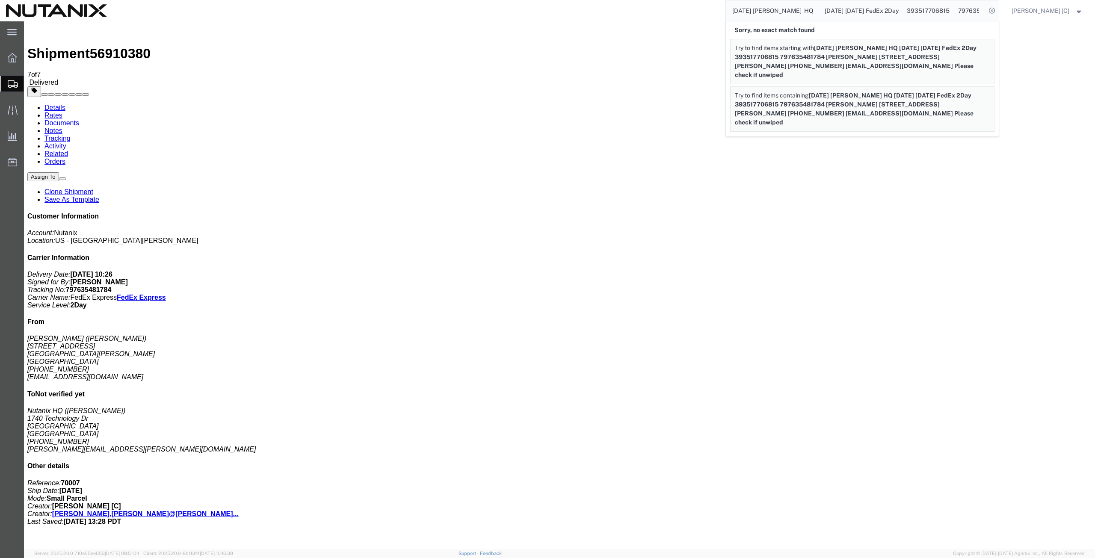
click at [699, 10] on div "[DATE] [PERSON_NAME] HQ [DATE] [DATE] FedEx 2Day 393517706815 797635481784 [PER…" at bounding box center [556, 10] width 886 height 21
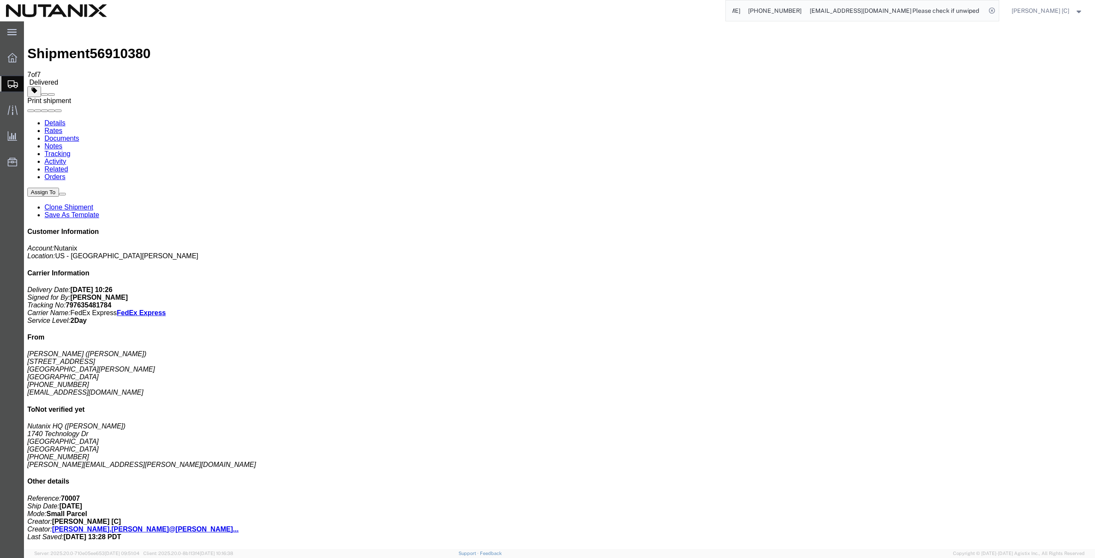
scroll to position [0, 507]
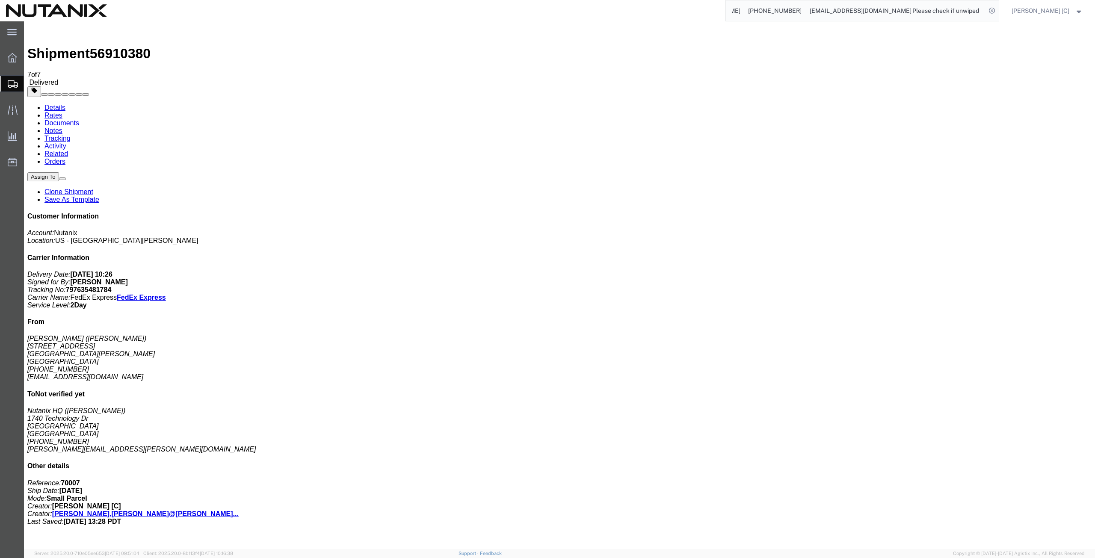
drag, startPoint x: 762, startPoint y: 33, endPoint x: 1076, endPoint y: 42, distance: 314.4
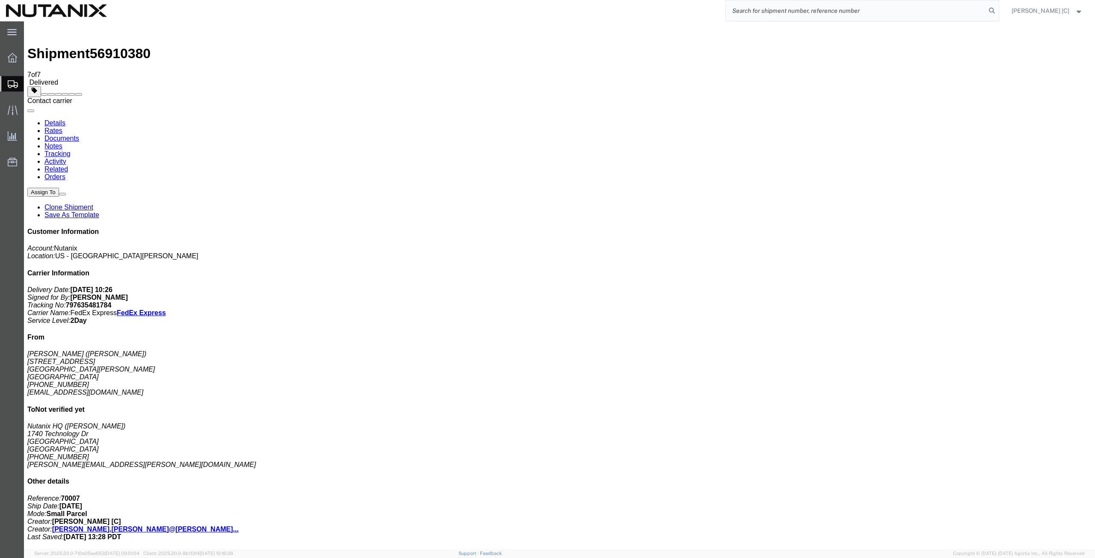
scroll to position [0, 0]
paste input "393517706815"
type input "393517706815"
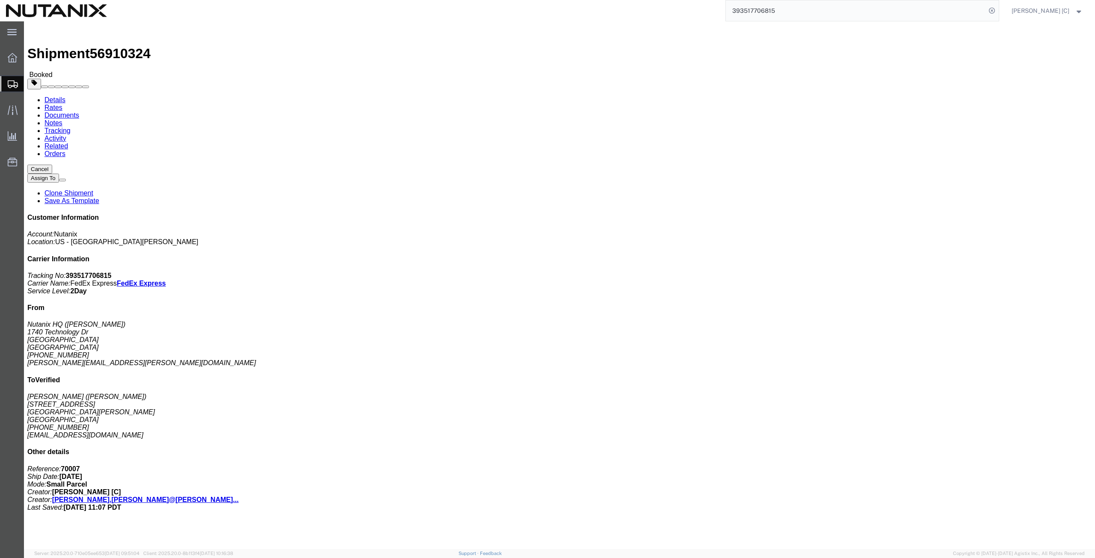
click link "Clone Shipment"
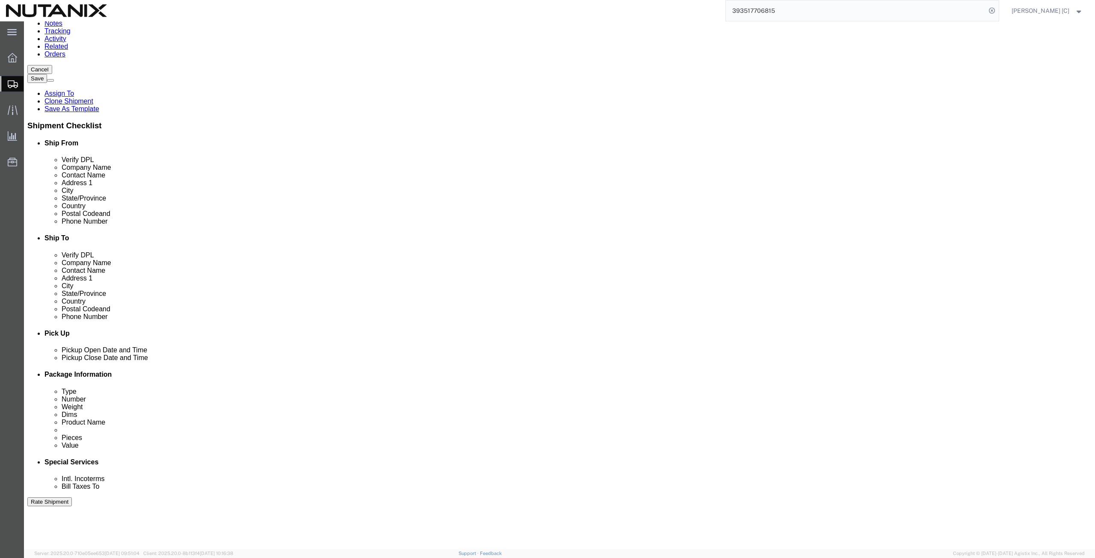
scroll to position [207, 0]
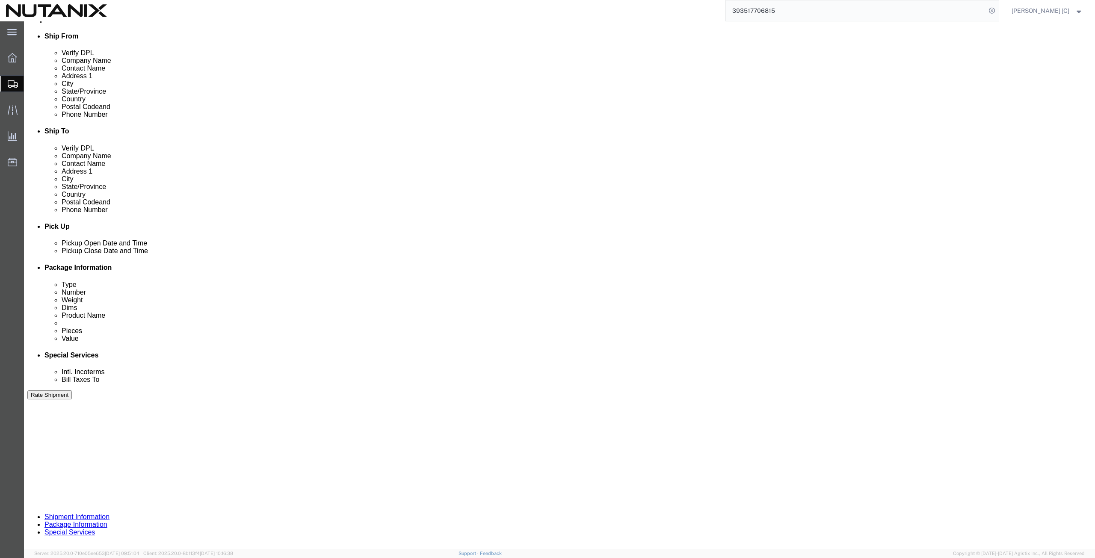
click button "Continue"
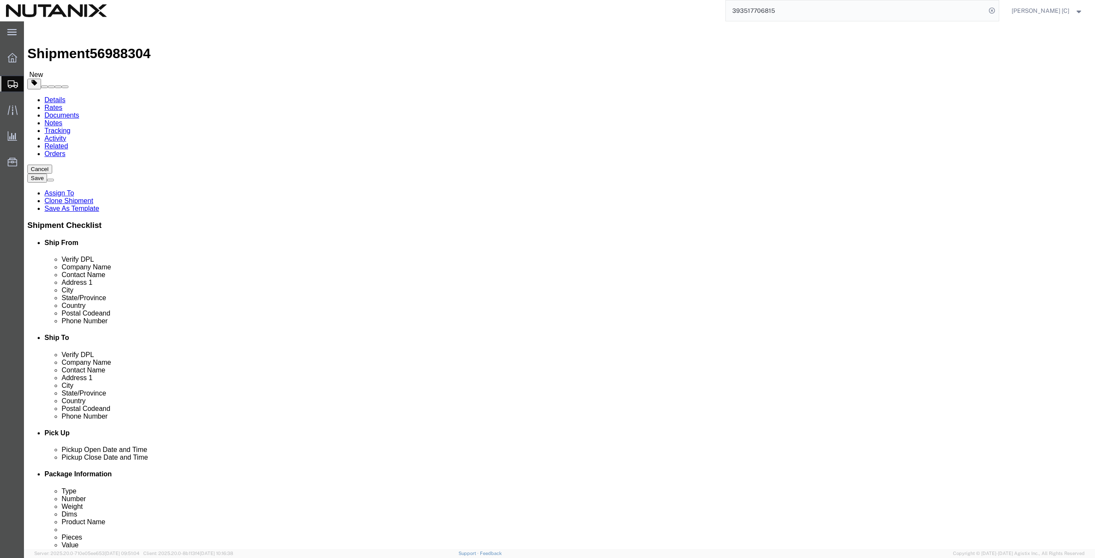
click button "Continue"
click icon
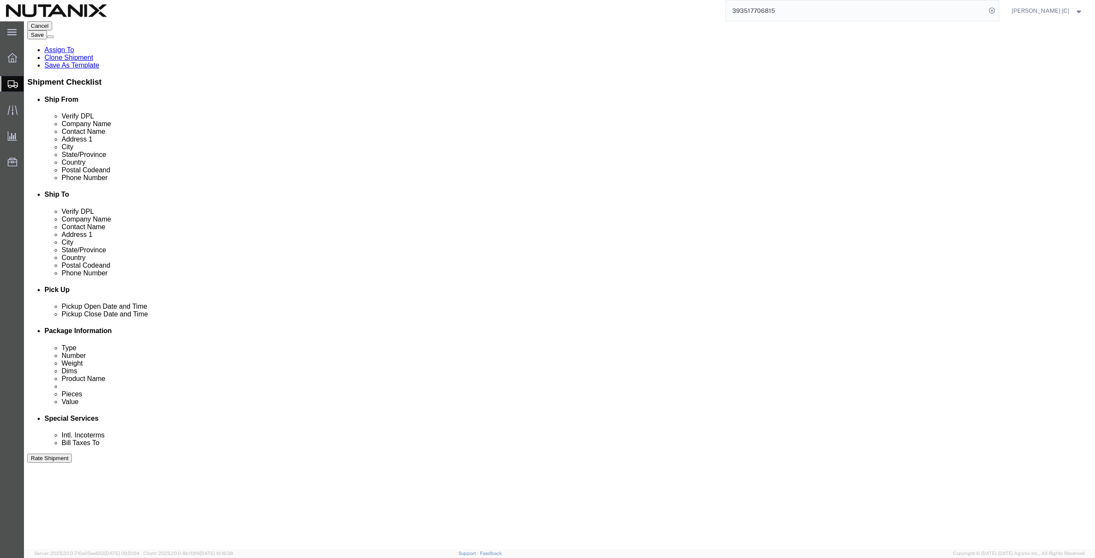
scroll to position [207, 0]
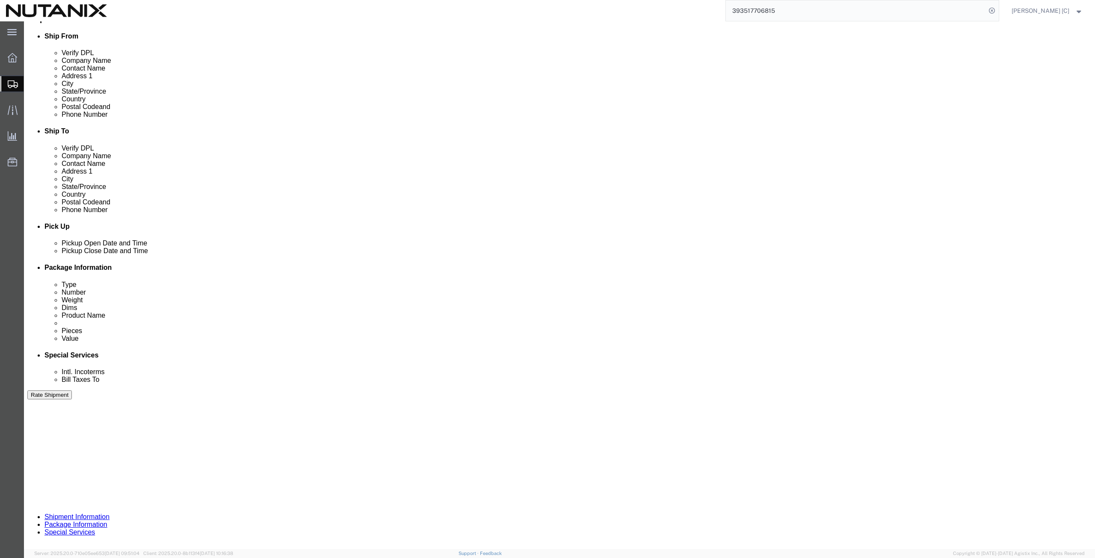
click button "Continue"
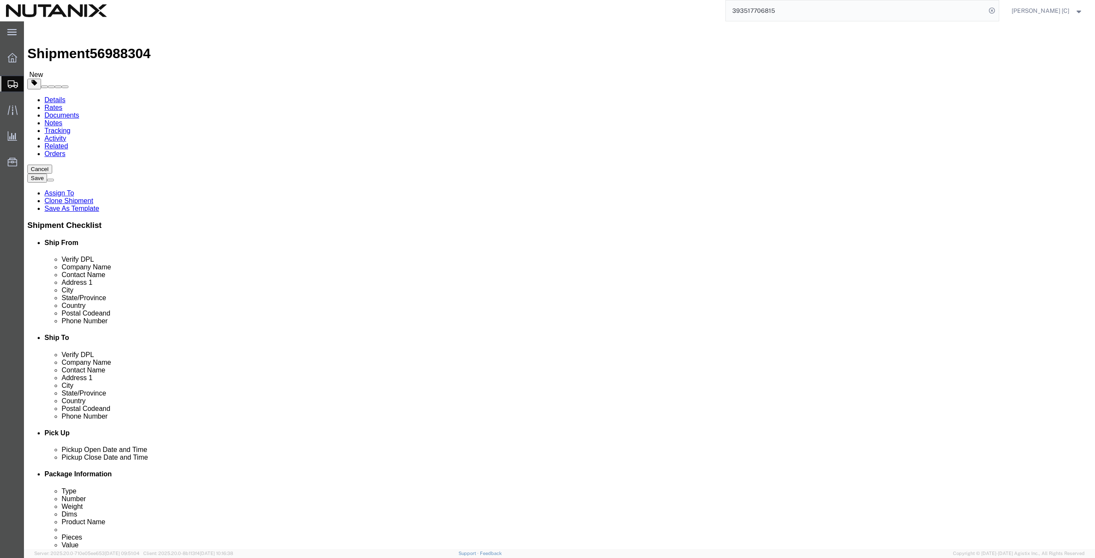
drag, startPoint x: 882, startPoint y: 332, endPoint x: 872, endPoint y: 331, distance: 9.4
click button "Continue"
select select "10"
click button "Rate Shipment"
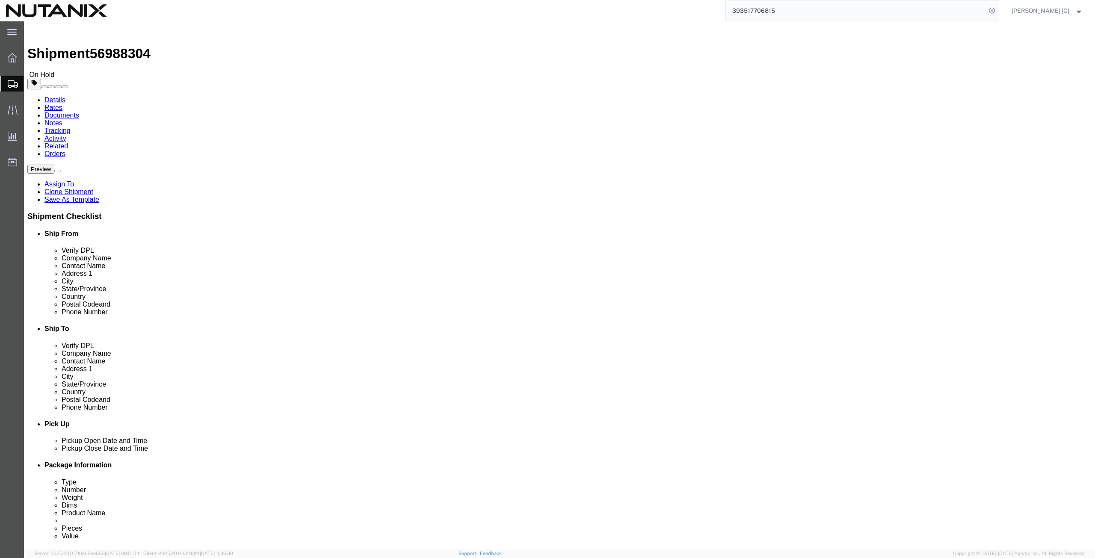
scroll to position [297, 0]
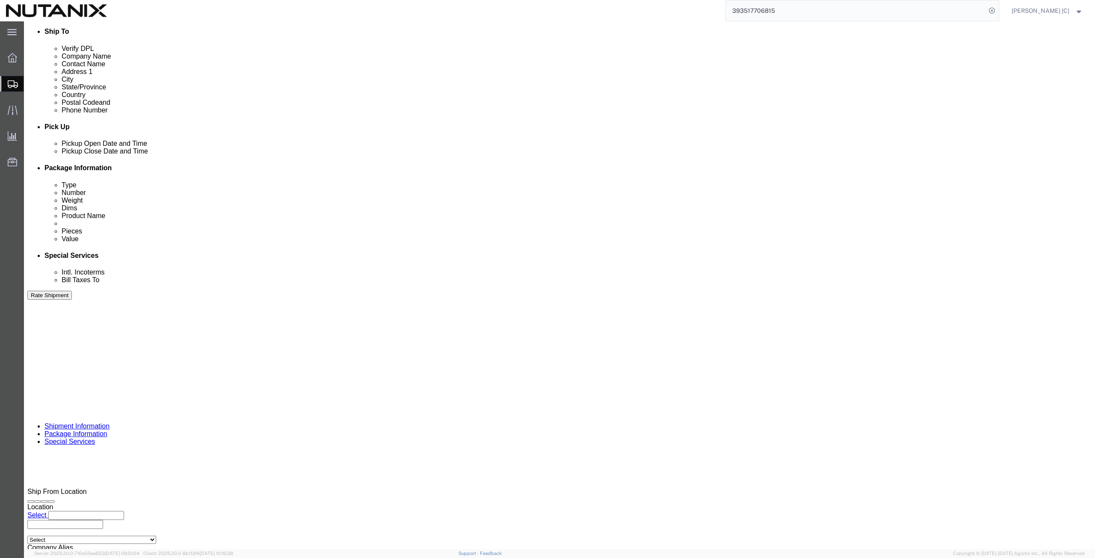
click button "Rate Shipment"
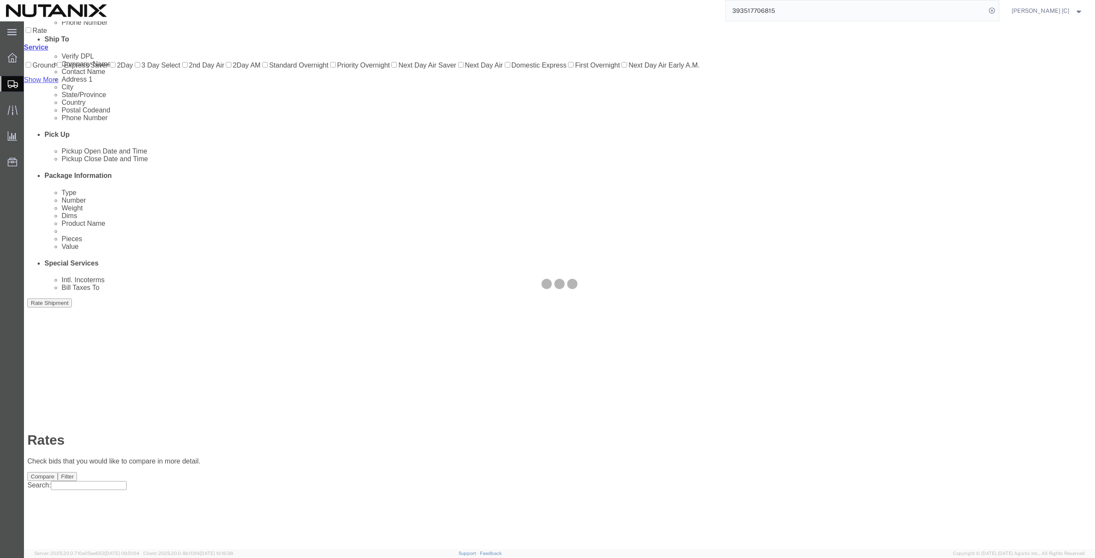
scroll to position [0, 0]
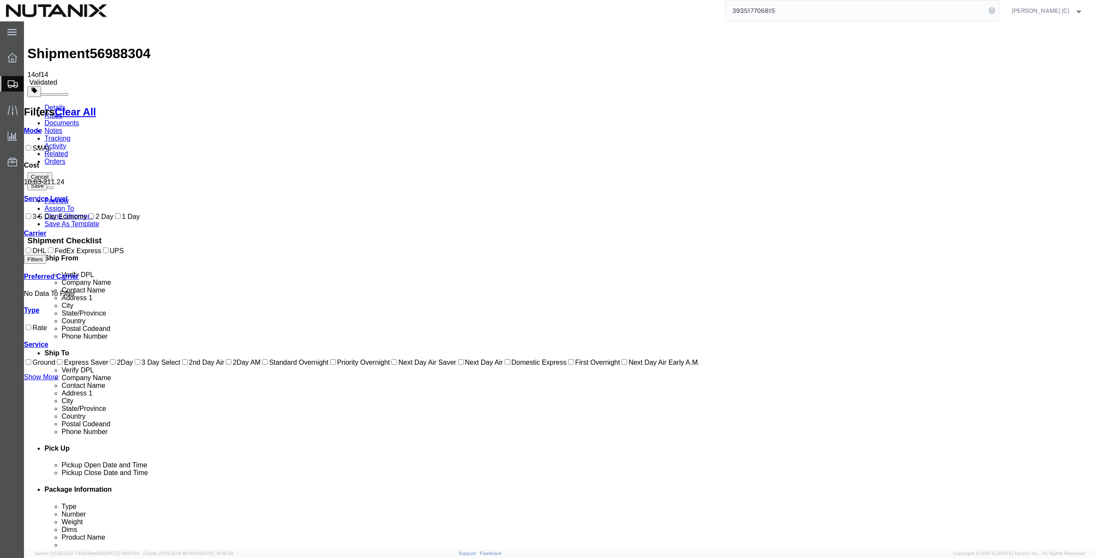
click at [59, 104] on link "Details" at bounding box center [54, 107] width 21 height 7
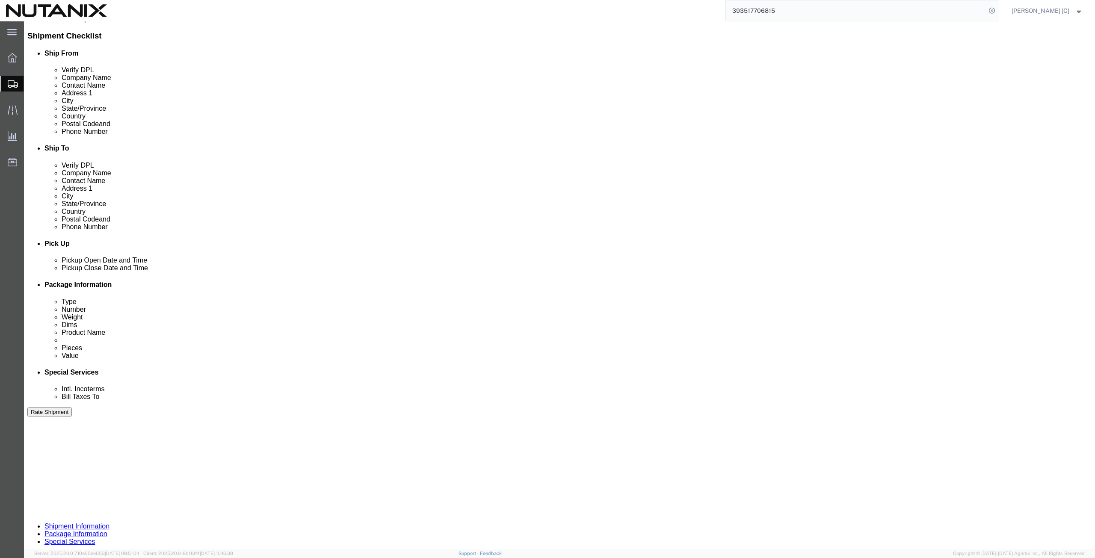
scroll to position [207, 0]
click div "Previous Continue"
click button "Continue"
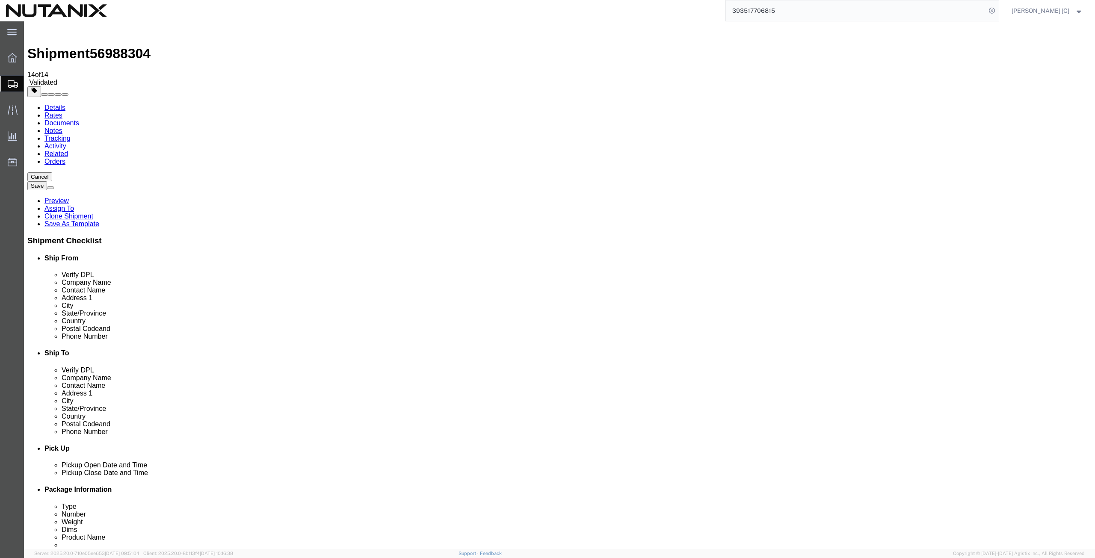
click button "Continue"
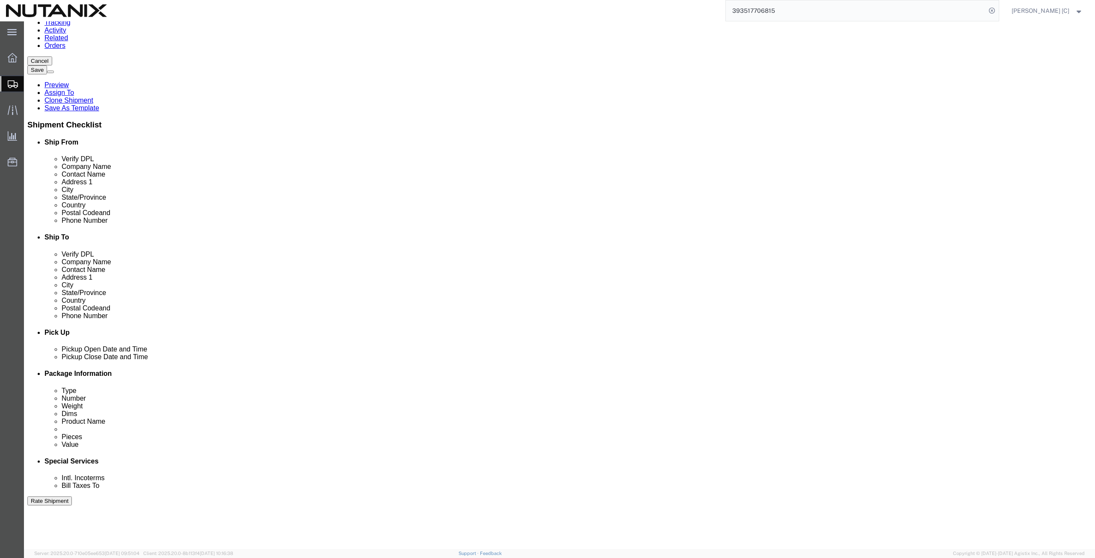
scroll to position [97, 0]
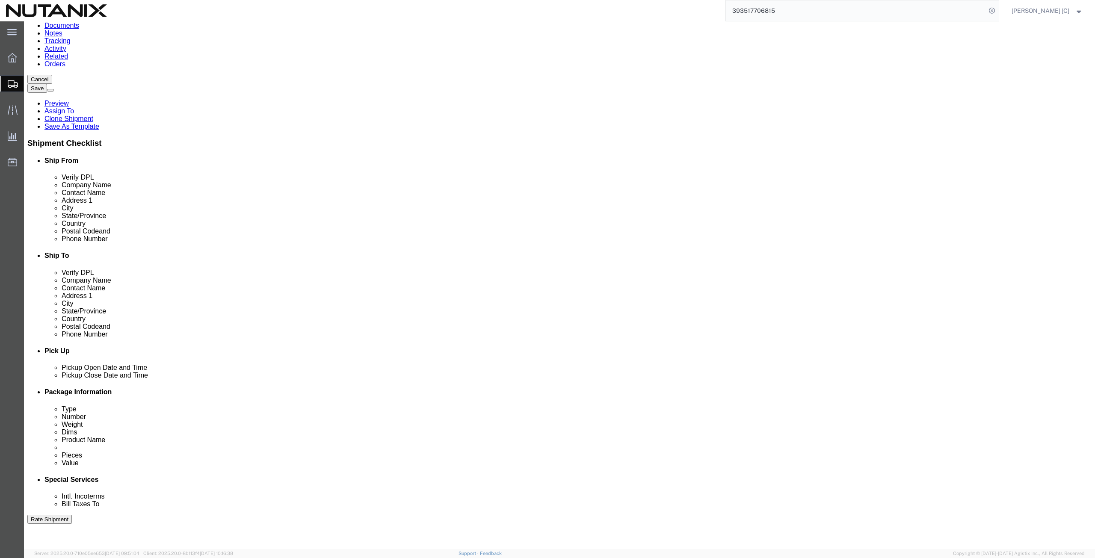
click button "Rate Shipment"
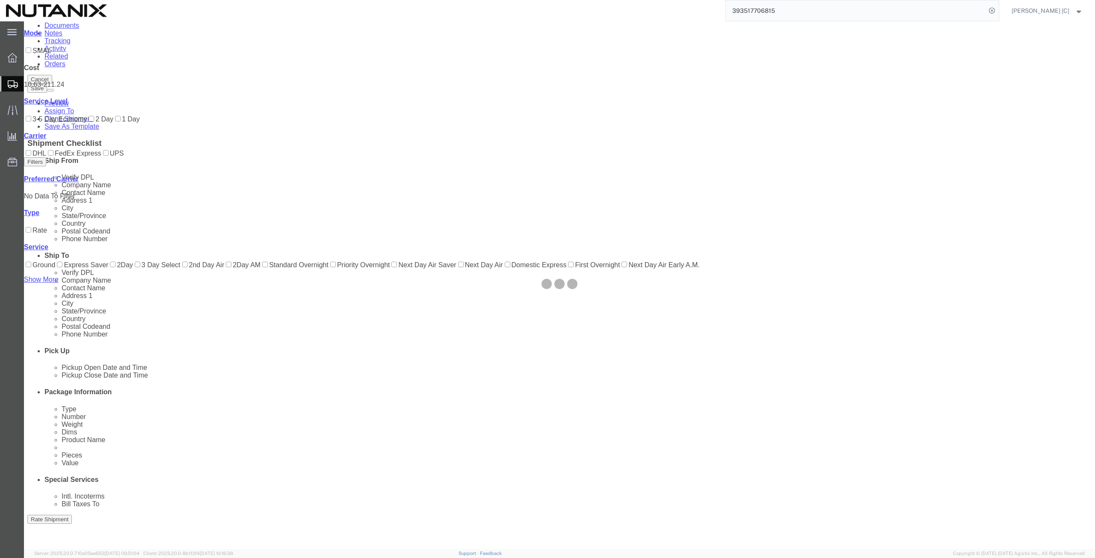
scroll to position [0, 0]
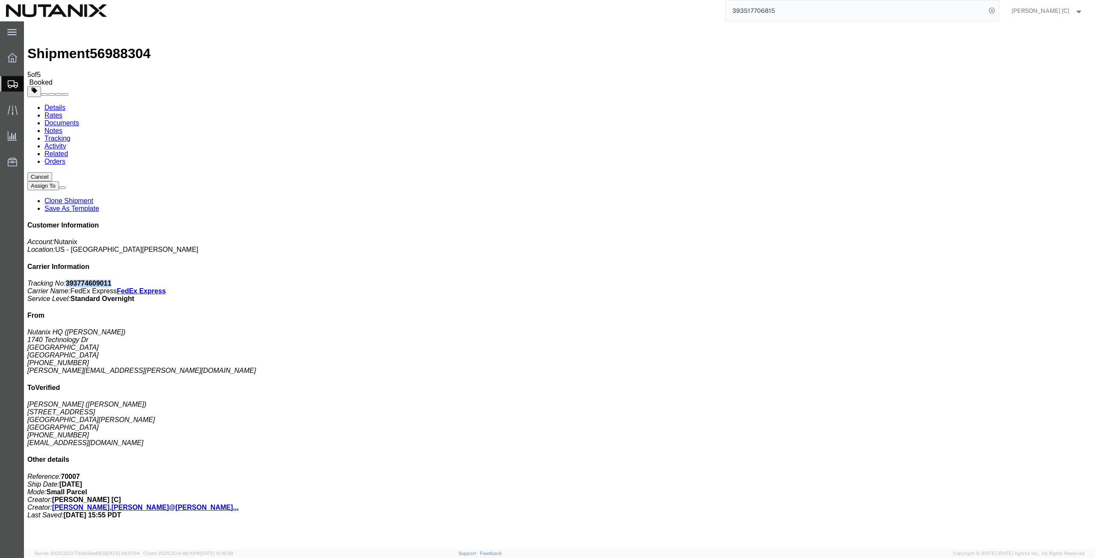
drag, startPoint x: 1017, startPoint y: 131, endPoint x: 976, endPoint y: 133, distance: 40.7
click at [976, 280] on p "Tracking No: 393774609011 Carrier Name: FedEx Express FedEx Express Service Lev…" at bounding box center [559, 291] width 1064 height 23
copy b "393774609011"
drag, startPoint x: 508, startPoint y: 183, endPoint x: 503, endPoint y: 186, distance: 5.7
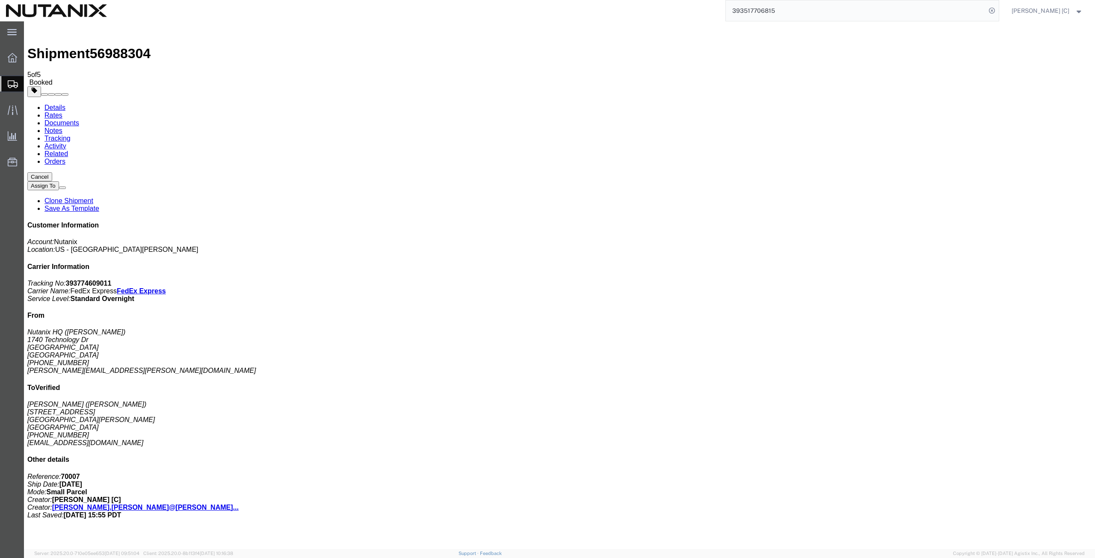
drag, startPoint x: 504, startPoint y: 168, endPoint x: 504, endPoint y: 185, distance: 16.3
